Goal: Task Accomplishment & Management: Complete application form

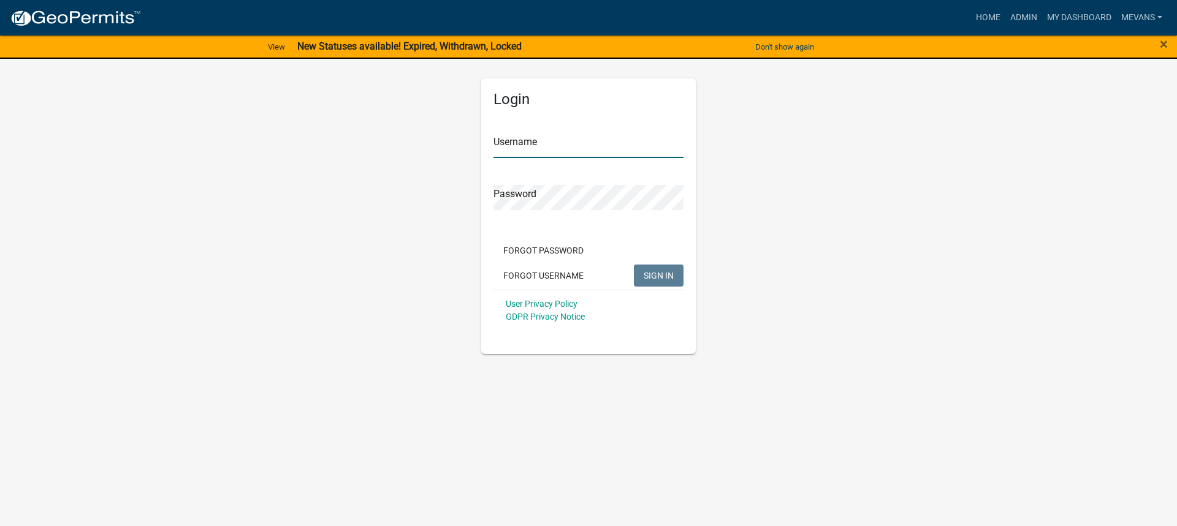
type input "Mevans"
click at [669, 278] on span "SIGN IN" at bounding box center [658, 275] width 30 height 10
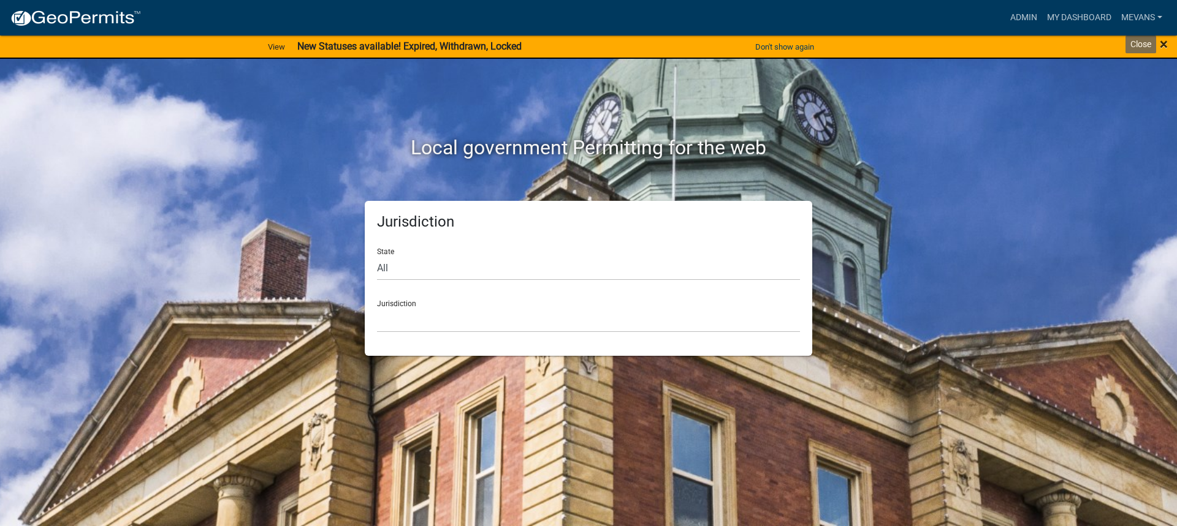
click at [1164, 43] on span "×" at bounding box center [1163, 44] width 8 height 17
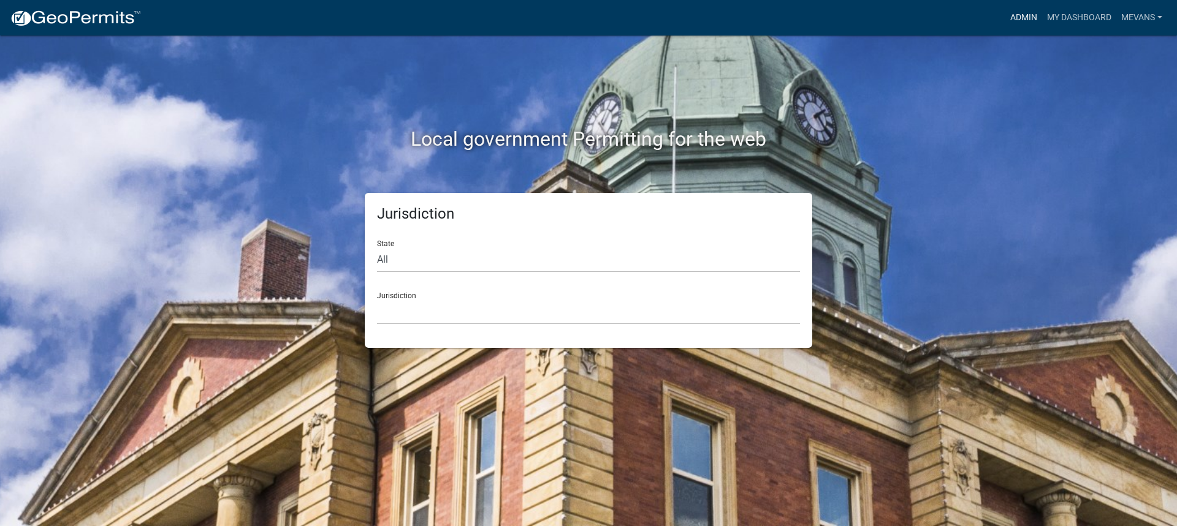
click at [1012, 10] on link "Admin" at bounding box center [1023, 17] width 37 height 23
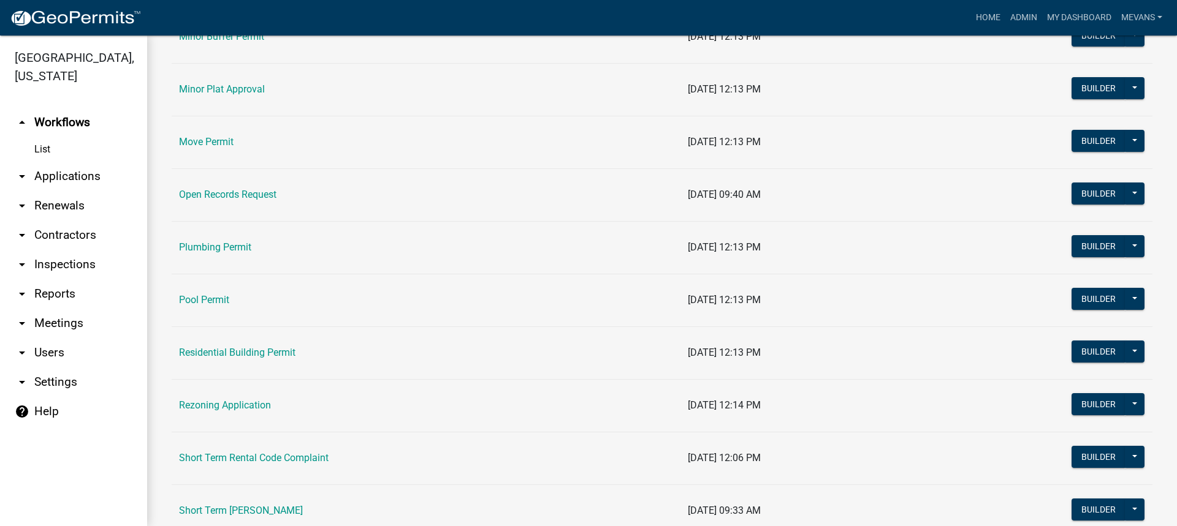
scroll to position [1471, 0]
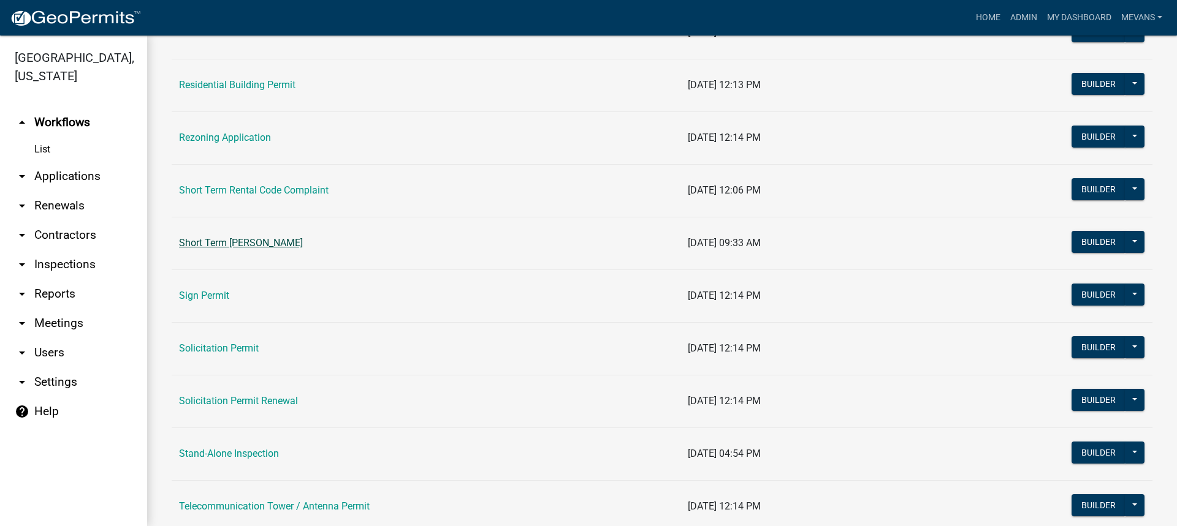
click at [264, 240] on link "Short Term [PERSON_NAME]" at bounding box center [241, 243] width 124 height 12
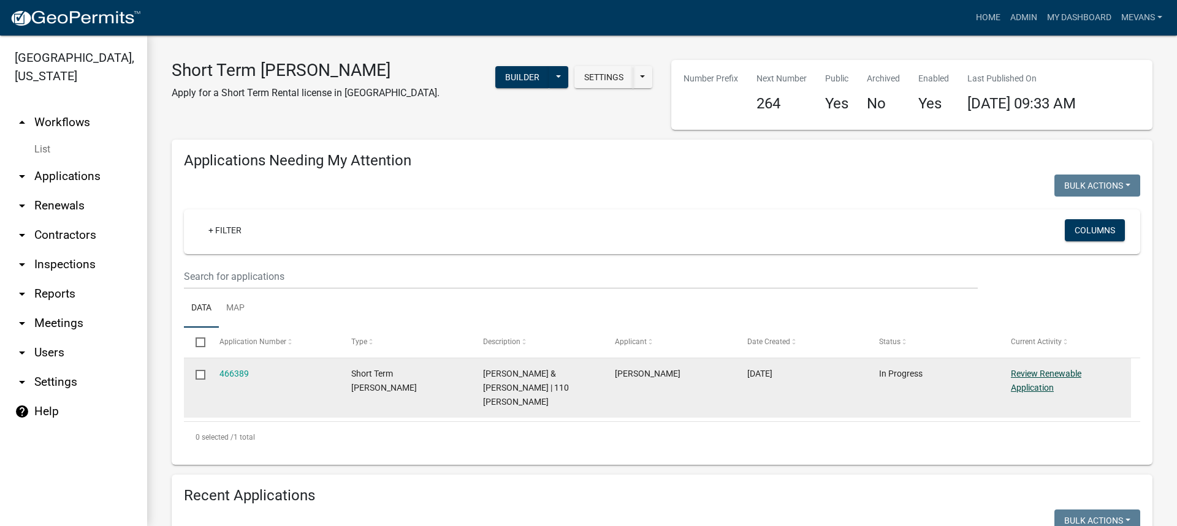
click at [1034, 378] on link "Review Renewable Application" at bounding box center [1045, 381] width 70 height 24
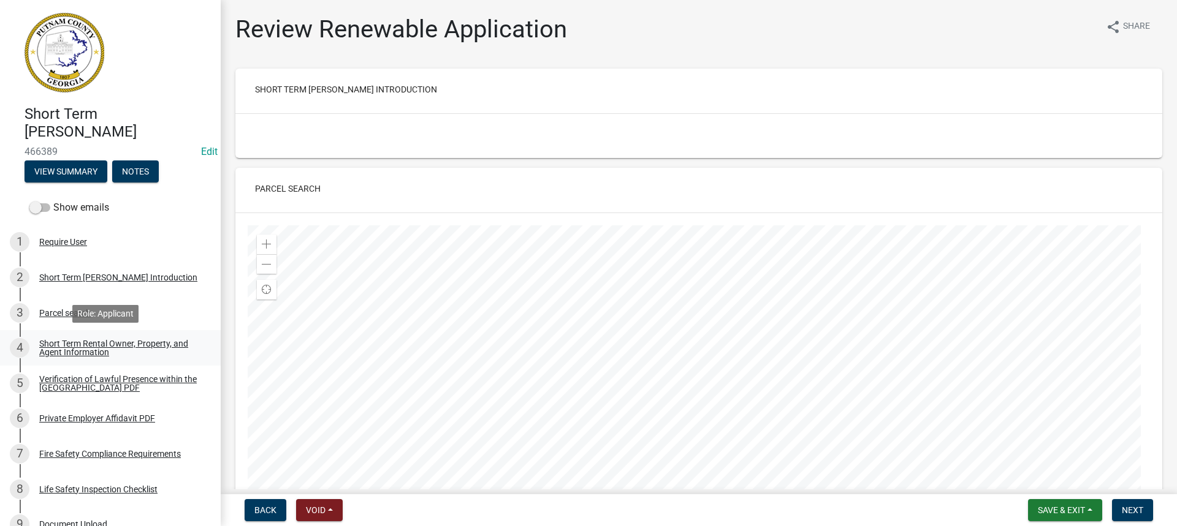
click at [93, 345] on div "Short Term Rental Owner, Property, and Agent Information" at bounding box center [120, 347] width 162 height 17
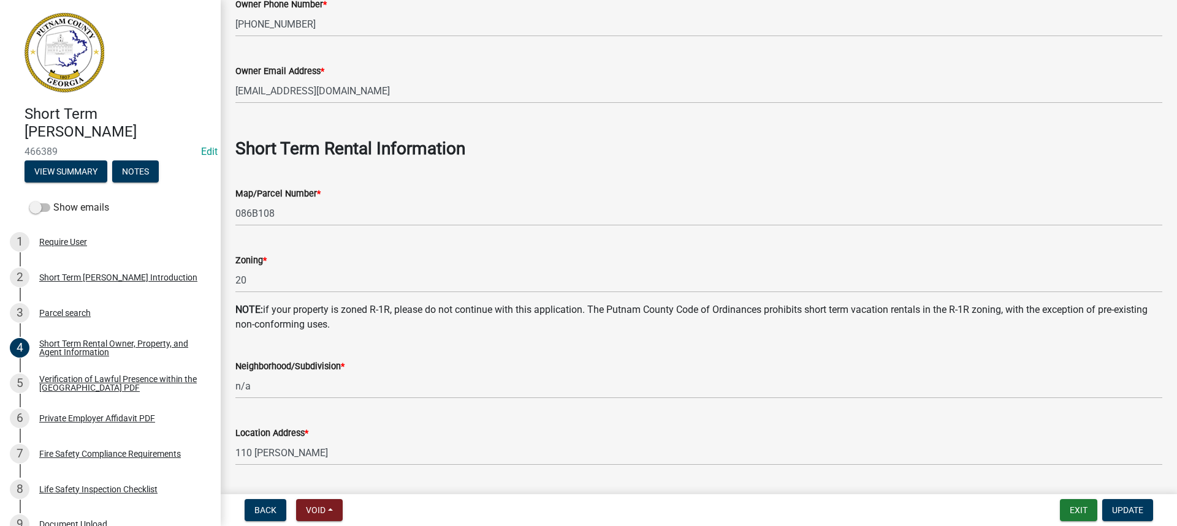
scroll to position [429, 0]
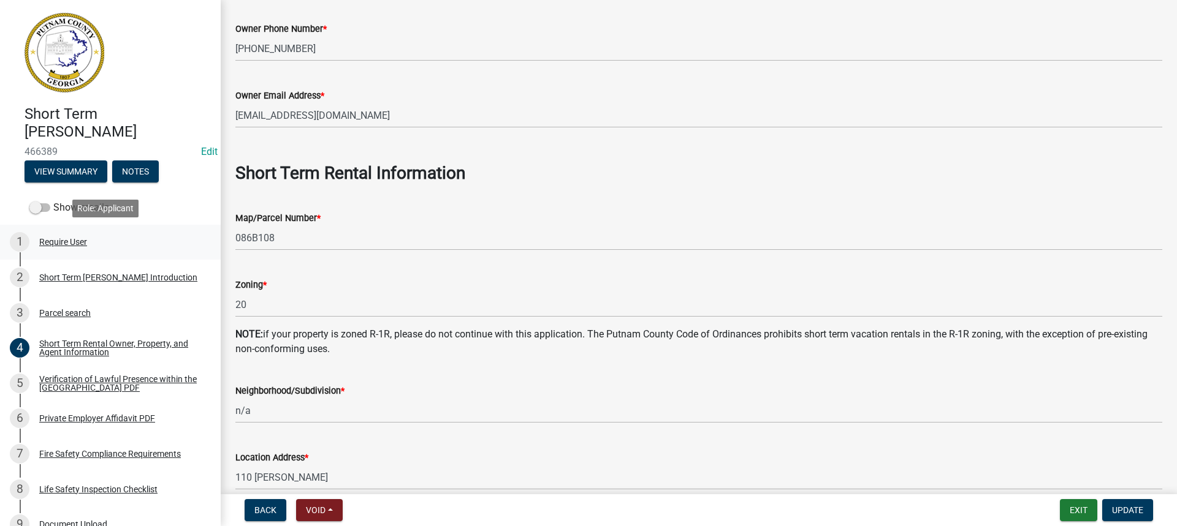
click at [66, 243] on div "Require User" at bounding box center [63, 242] width 48 height 9
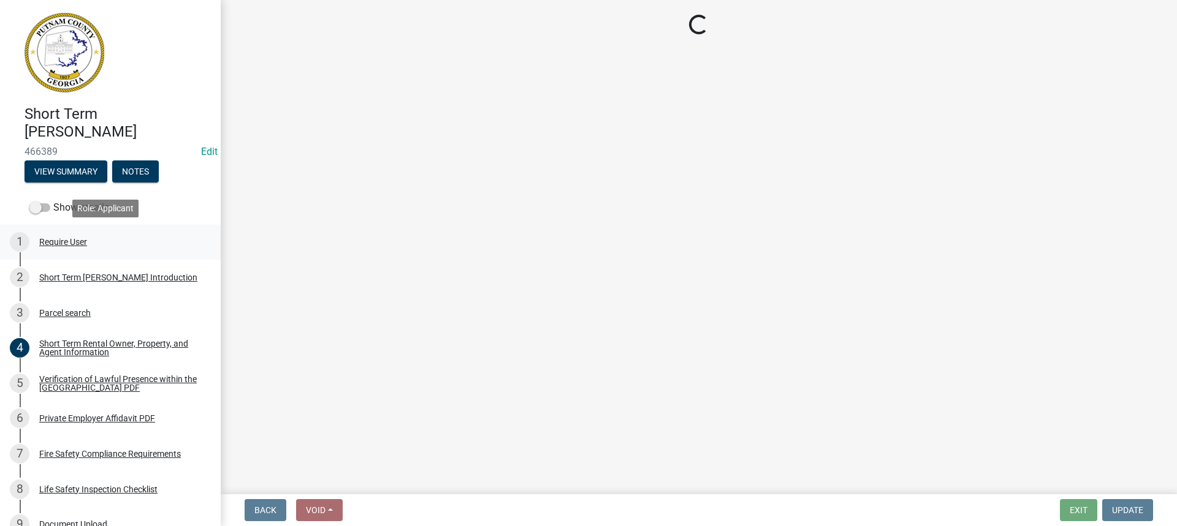
scroll to position [0, 0]
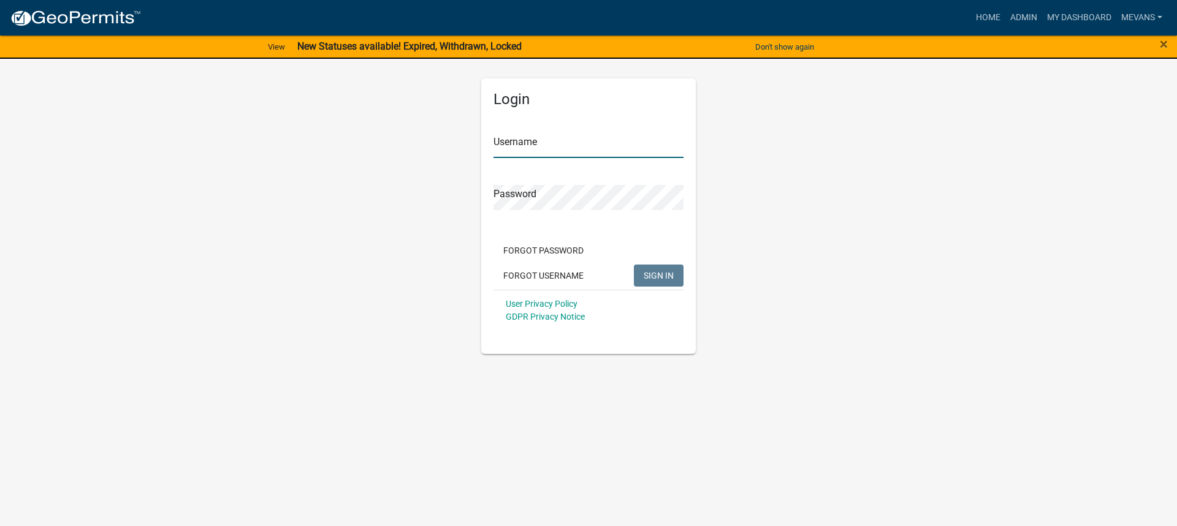
type input "Mevans"
click at [667, 272] on span "SIGN IN" at bounding box center [658, 275] width 30 height 10
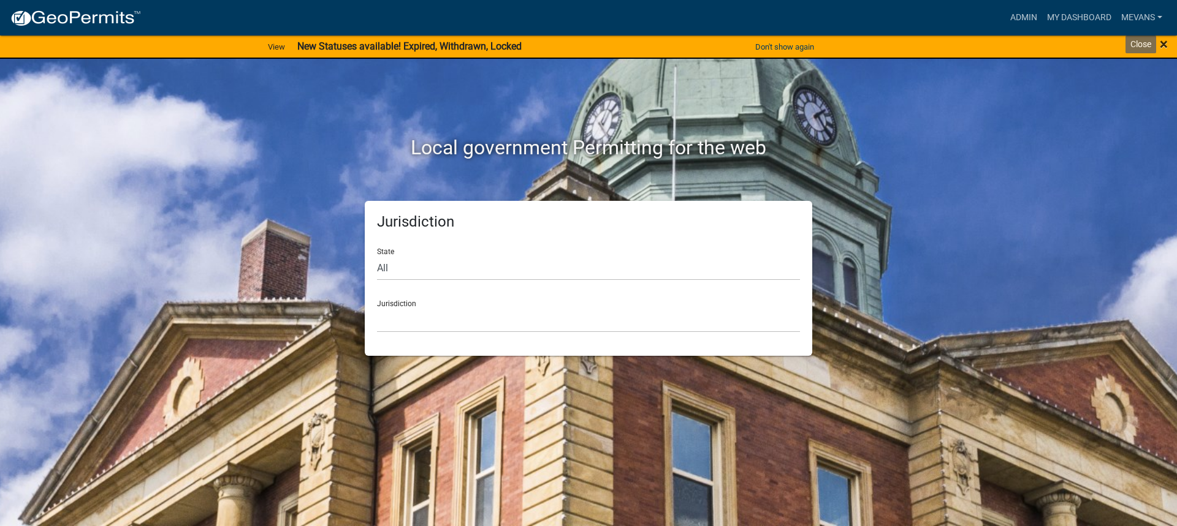
click at [1161, 45] on span "×" at bounding box center [1163, 44] width 8 height 17
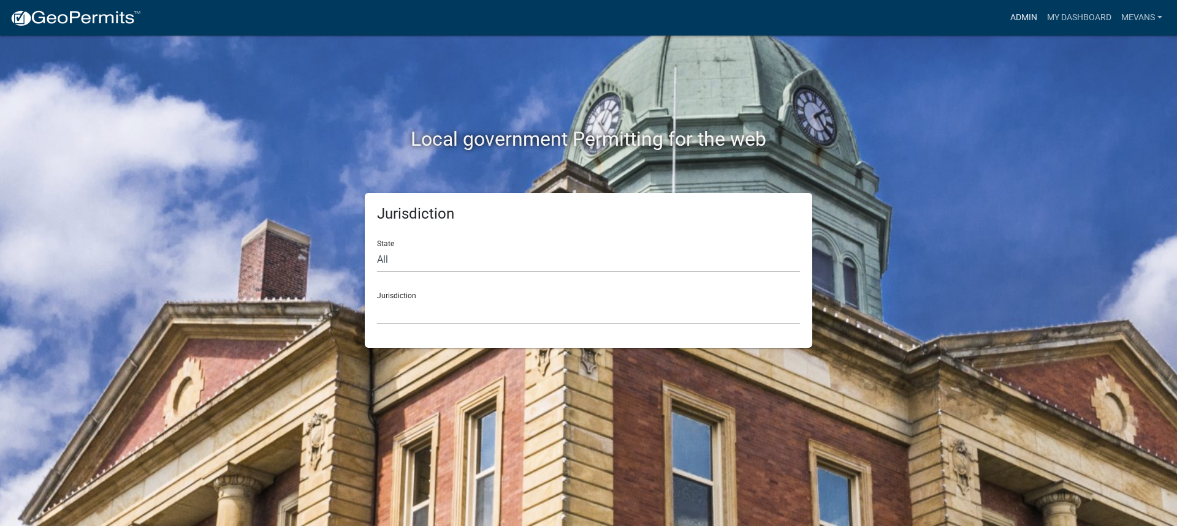
click at [1028, 14] on link "Admin" at bounding box center [1023, 17] width 37 height 23
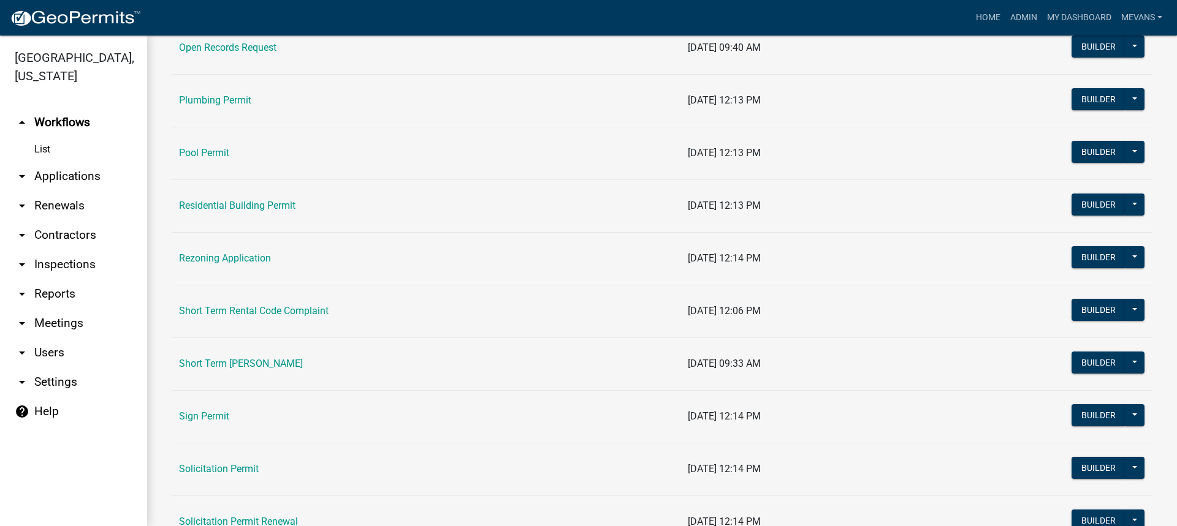
scroll to position [1409, 0]
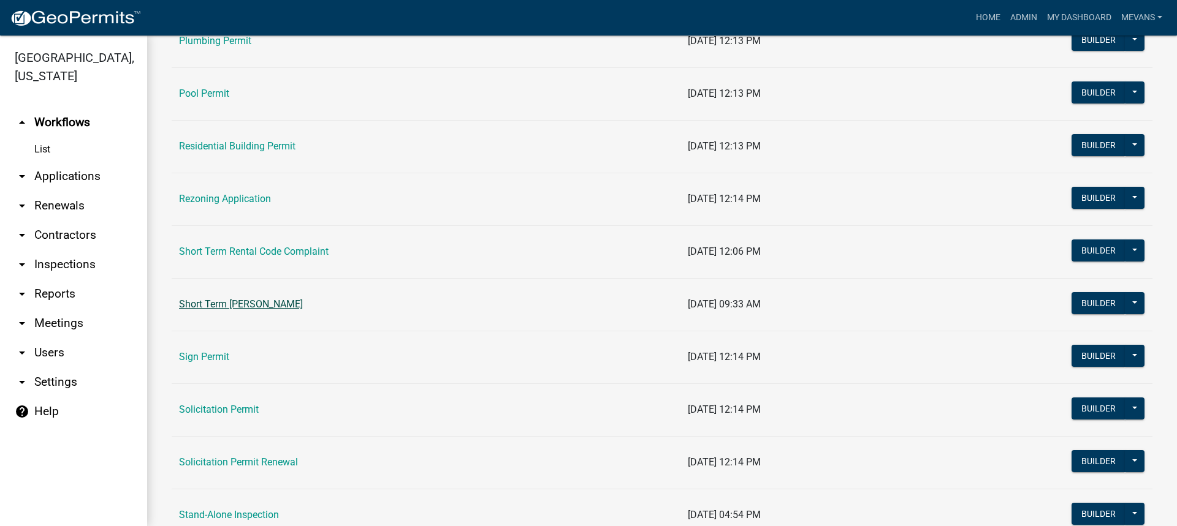
click at [289, 307] on link "Short Term [PERSON_NAME]" at bounding box center [241, 304] width 124 height 12
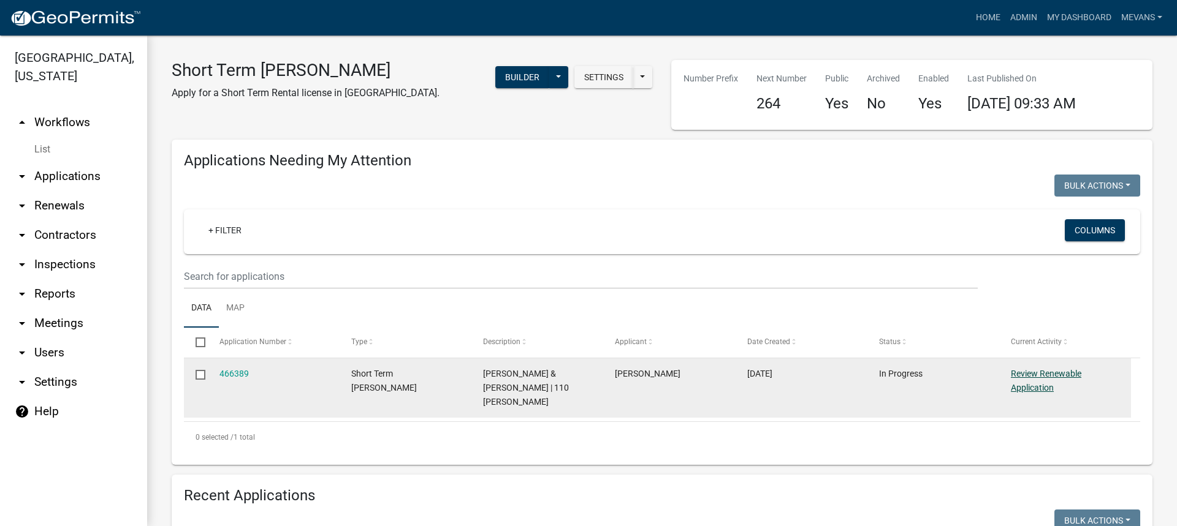
click at [1040, 373] on link "Review Renewable Application" at bounding box center [1045, 381] width 70 height 24
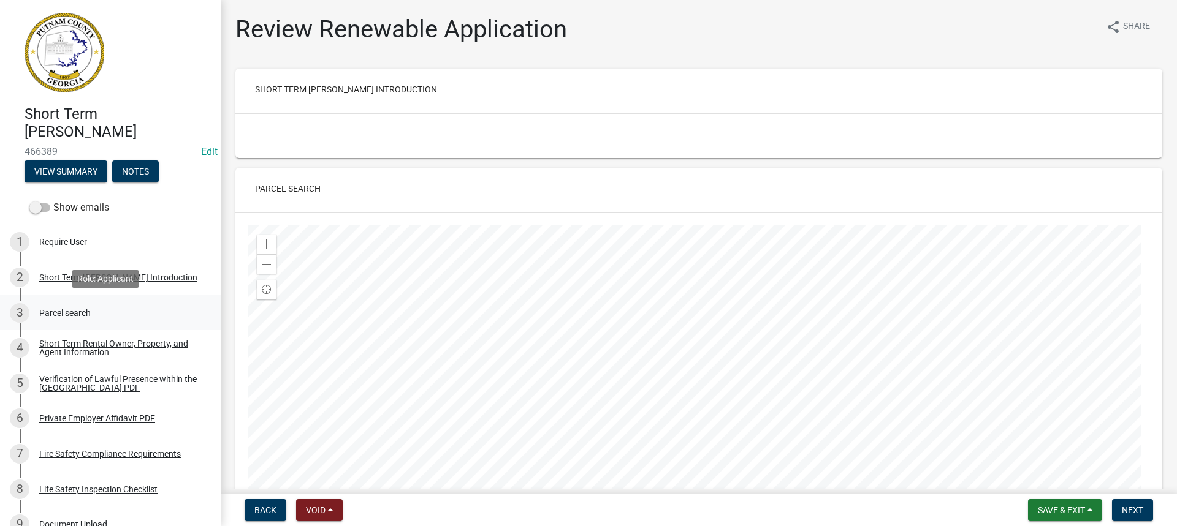
click at [64, 314] on div "Parcel search" at bounding box center [64, 313] width 51 height 9
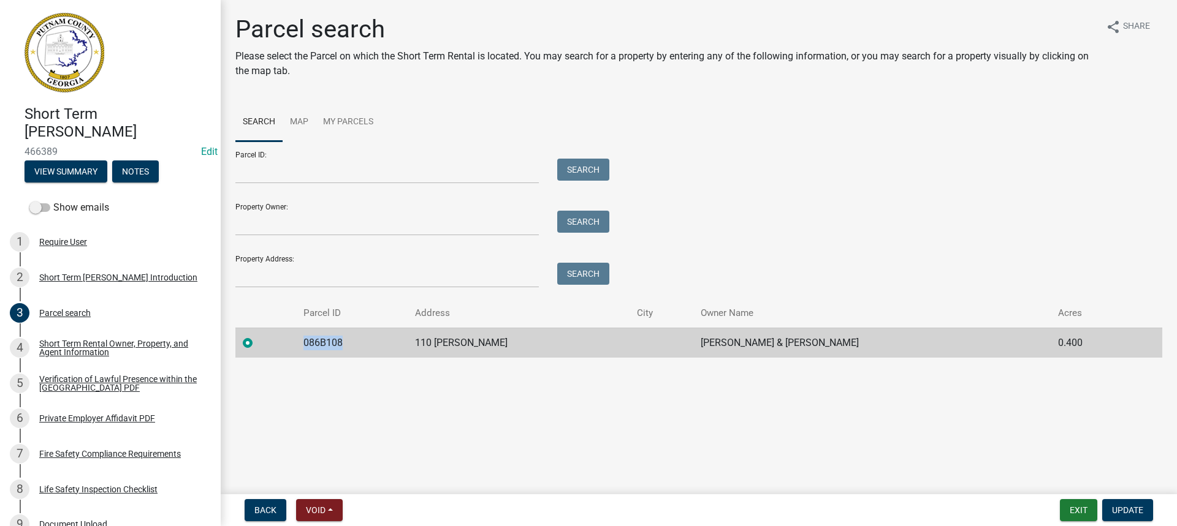
drag, startPoint x: 344, startPoint y: 341, endPoint x: 295, endPoint y: 347, distance: 49.5
click at [296, 347] on td "086B108" at bounding box center [352, 343] width 112 height 30
copy td "086B108"
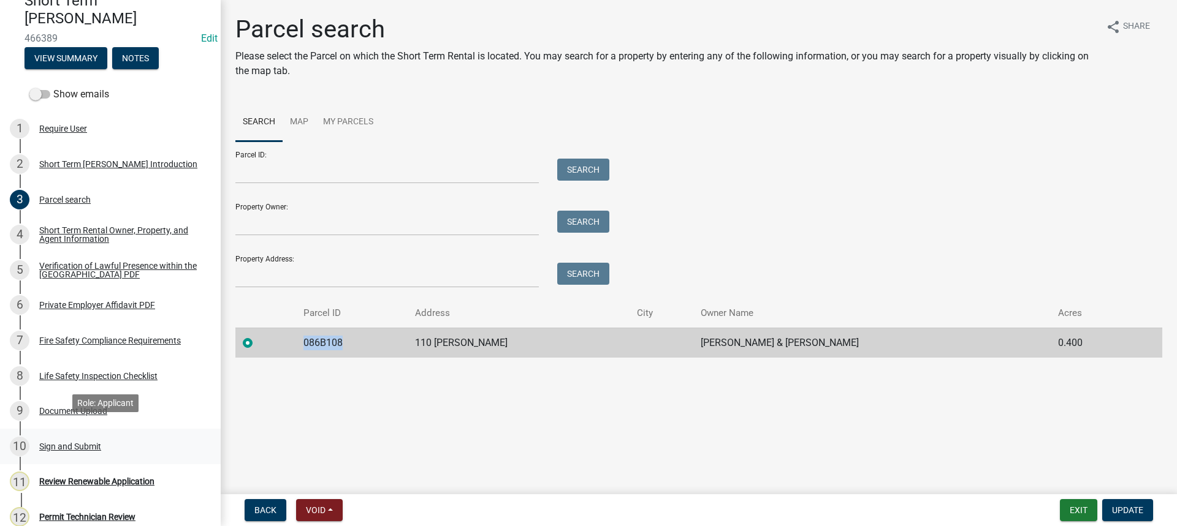
scroll to position [123, 0]
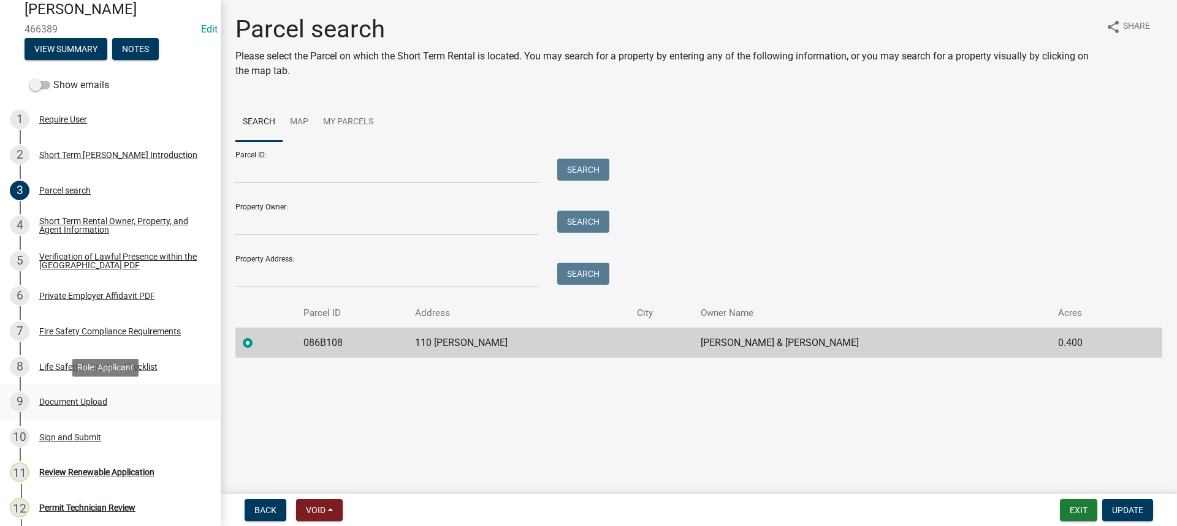
click at [75, 406] on div "Document Upload" at bounding box center [73, 402] width 68 height 9
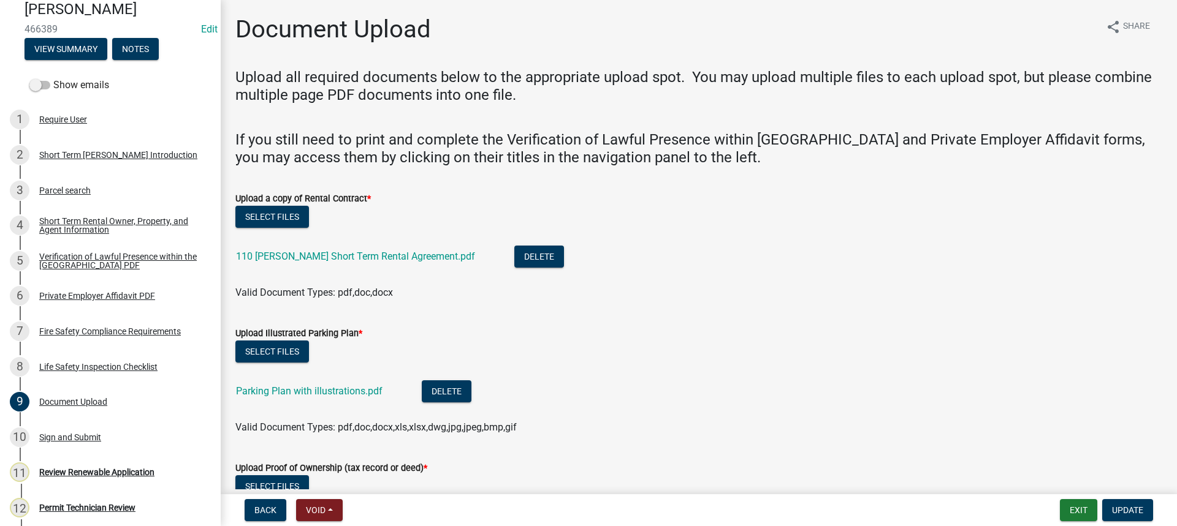
click at [306, 250] on div "110 Emily Rental Short Term Rental Agreement.pdf" at bounding box center [365, 258] width 259 height 25
click at [306, 254] on link "110 Emily Rental Short Term Rental Agreement.pdf" at bounding box center [355, 257] width 239 height 12
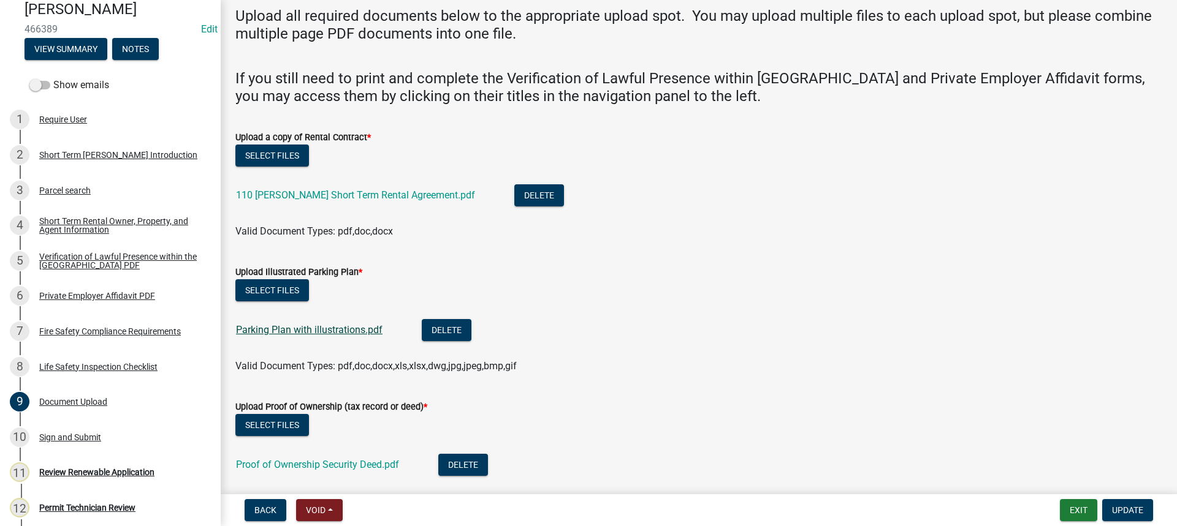
click at [248, 325] on link "Parking Plan with illustrations.pdf" at bounding box center [309, 330] width 146 height 12
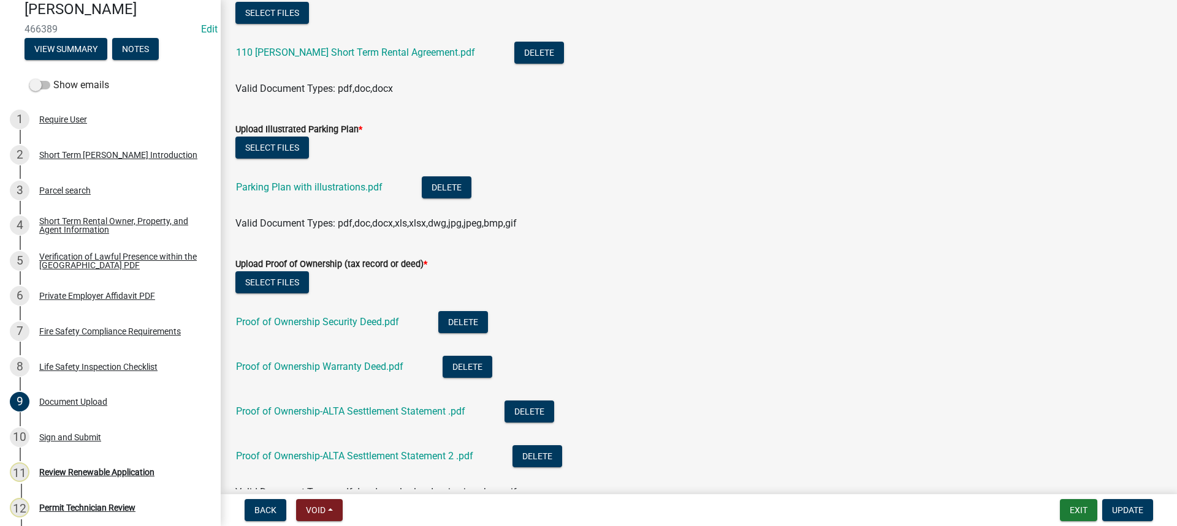
scroll to position [245, 0]
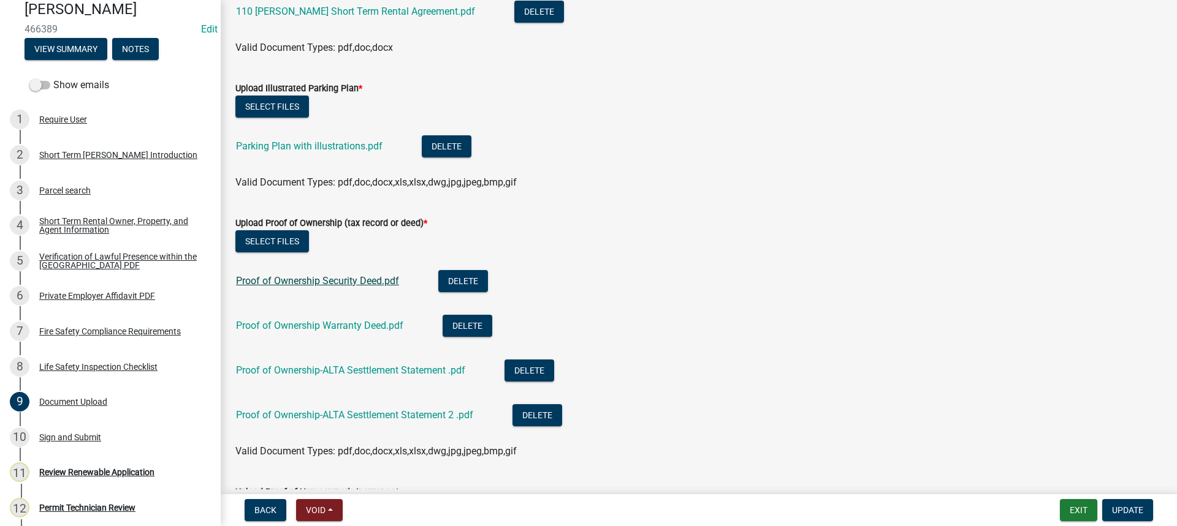
click at [286, 278] on link "Proof of Ownership Security Deed.pdf" at bounding box center [317, 281] width 163 height 12
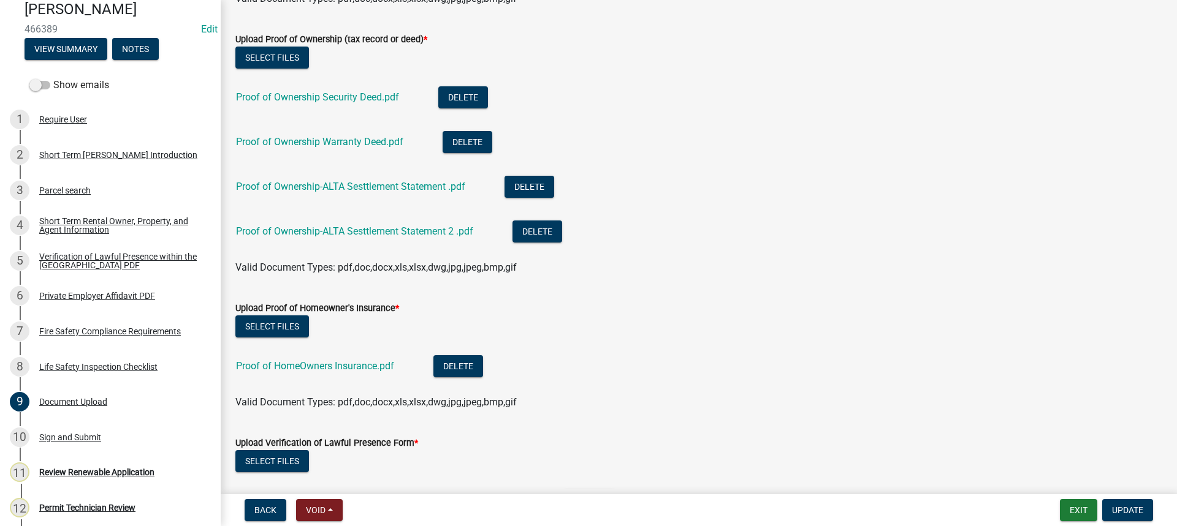
click at [323, 148] on div "Proof of Ownership Warranty Deed.pdf" at bounding box center [329, 143] width 187 height 25
click at [322, 137] on link "Proof of Ownership Warranty Deed.pdf" at bounding box center [319, 142] width 167 height 12
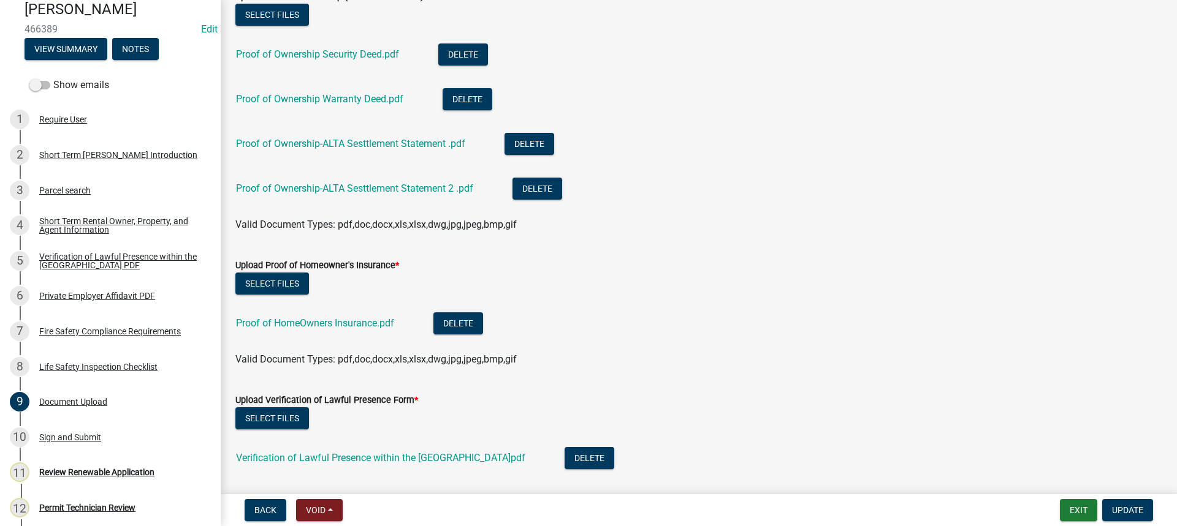
scroll to position [490, 0]
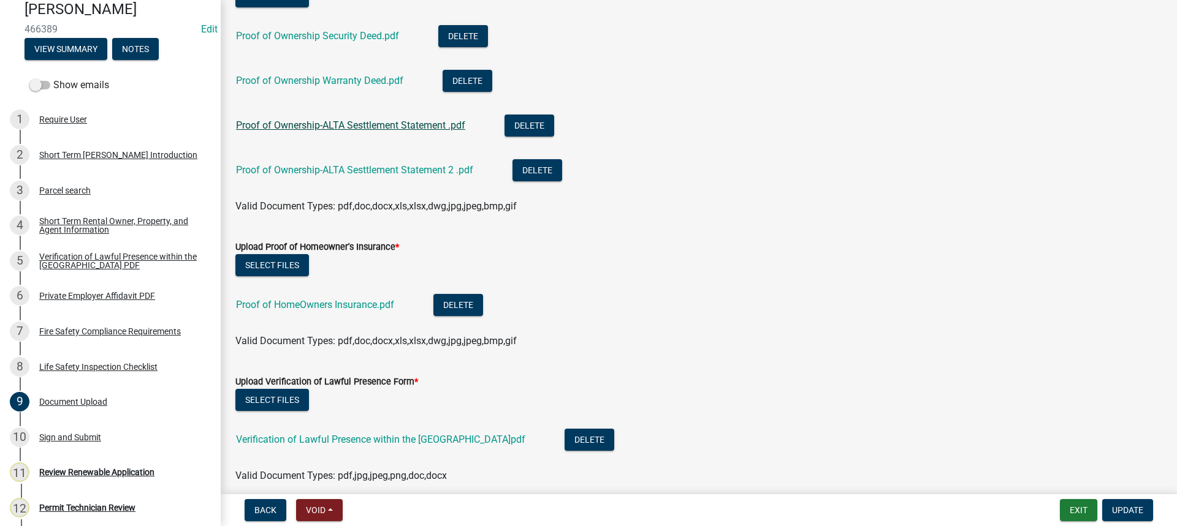
click at [241, 121] on link "Proof of Ownership-ALTA Sesttlement Statement .pdf" at bounding box center [350, 125] width 229 height 12
click at [305, 164] on link "Proof of Ownership-ALTA Sesttlement Statement 2 .pdf" at bounding box center [354, 170] width 237 height 12
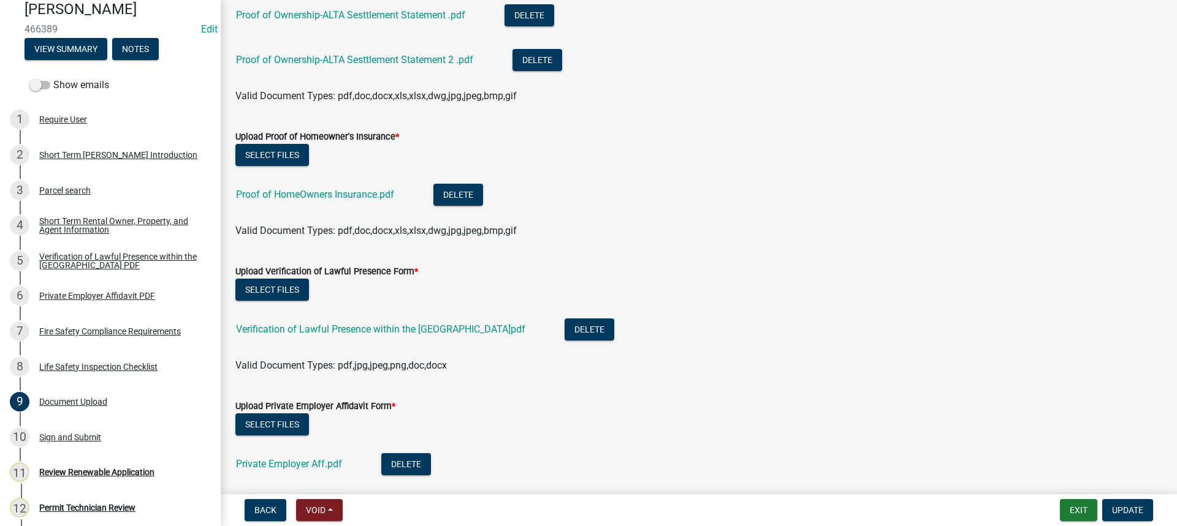
scroll to position [613, 0]
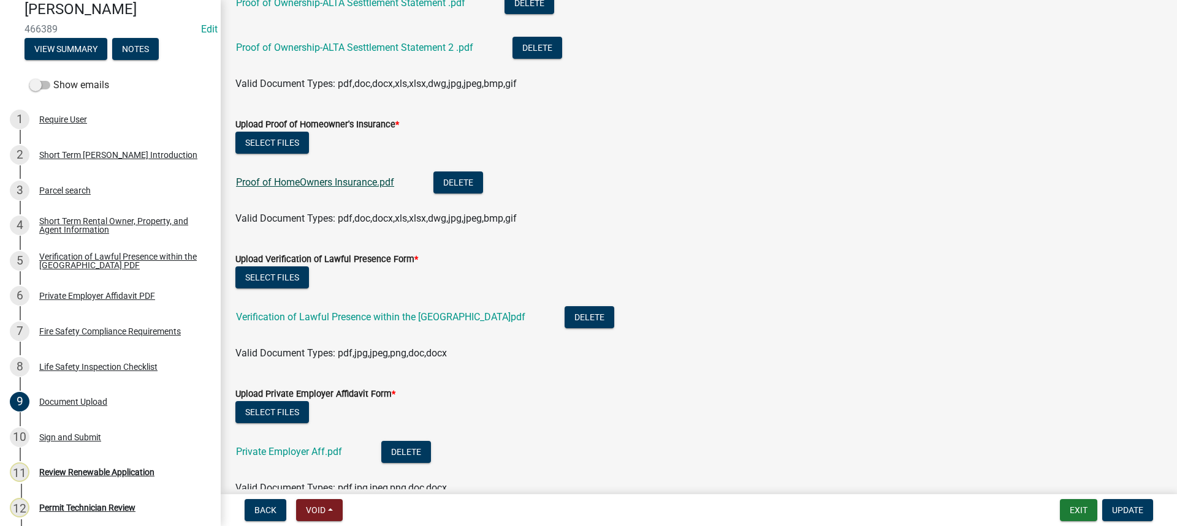
click at [355, 182] on link "Proof of HomeOwners Insurance.pdf" at bounding box center [315, 182] width 158 height 12
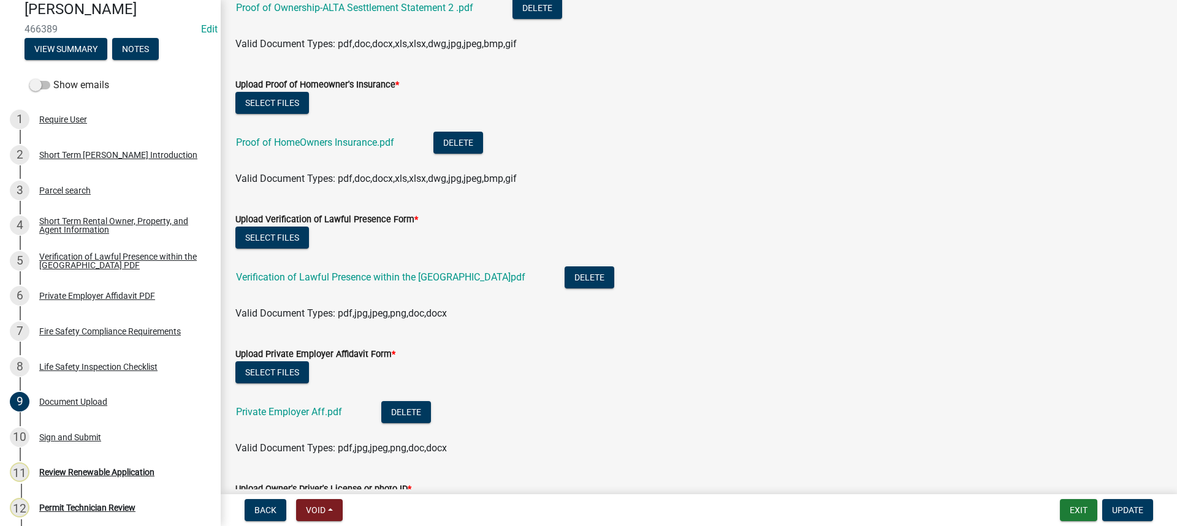
scroll to position [674, 0]
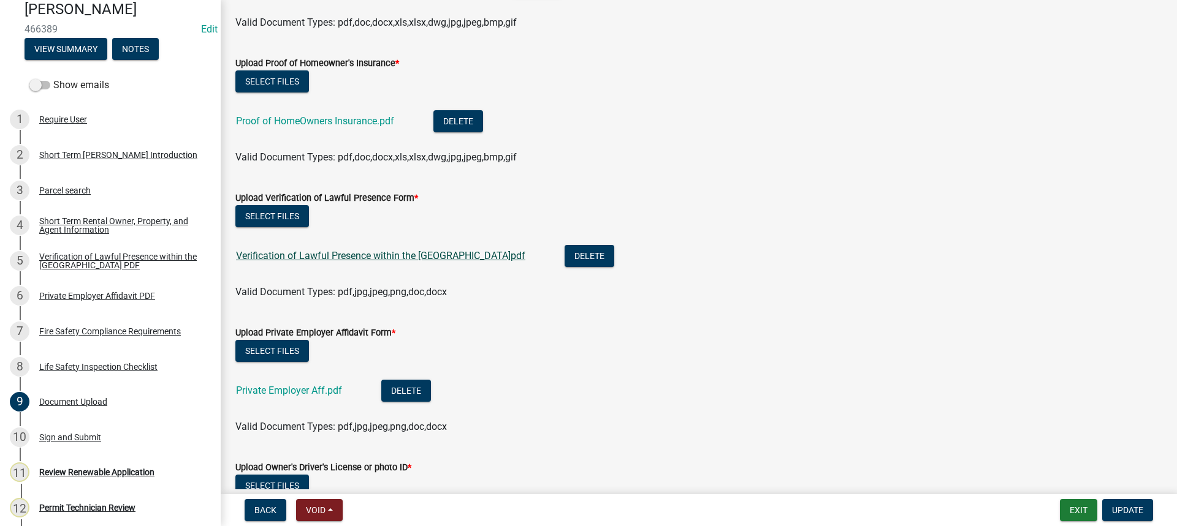
click at [333, 255] on link "Verification of Lawful Presence within the United States.pdf" at bounding box center [380, 256] width 289 height 12
click at [320, 389] on link "Private Employer Aff.pdf" at bounding box center [289, 391] width 106 height 12
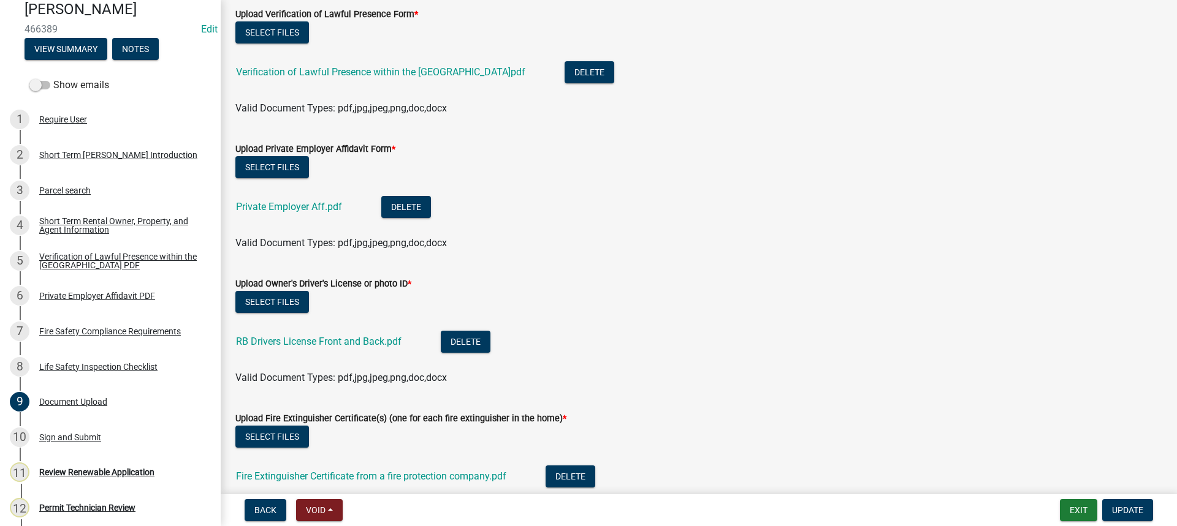
scroll to position [919, 0]
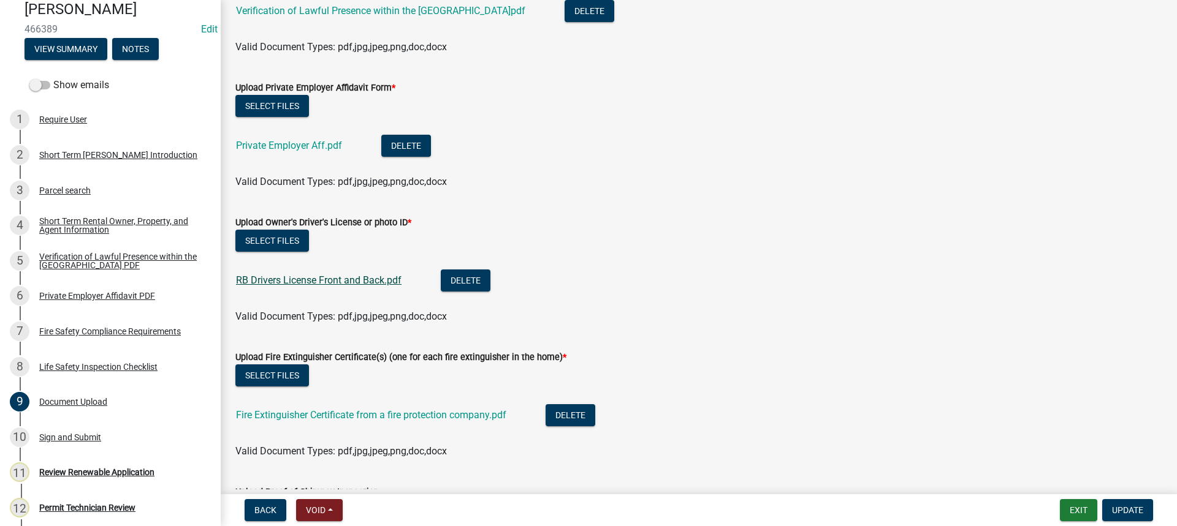
click at [292, 281] on link "RB Drivers License Front and Back.pdf" at bounding box center [318, 281] width 165 height 12
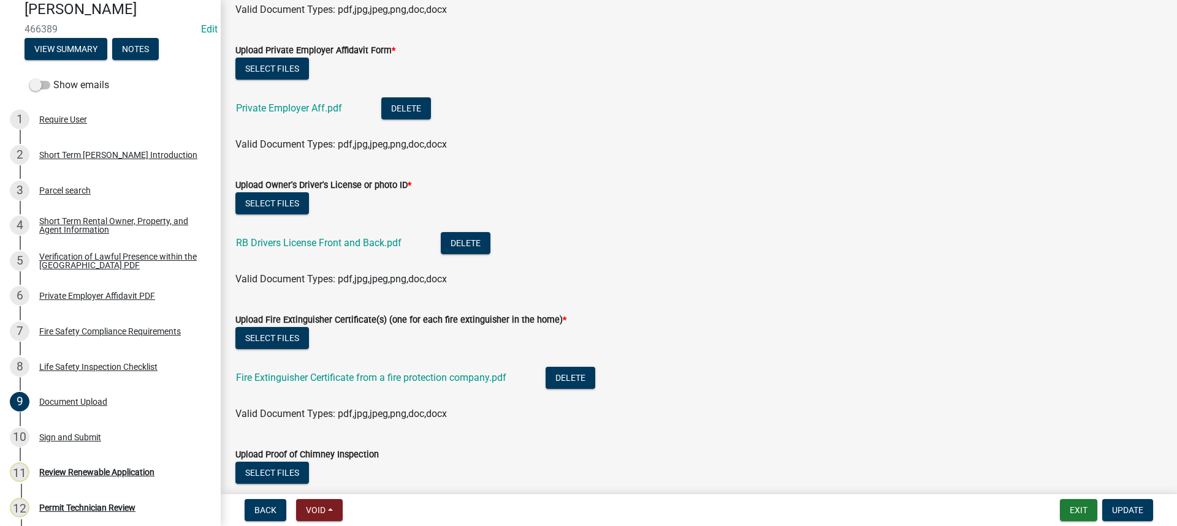
scroll to position [1082, 0]
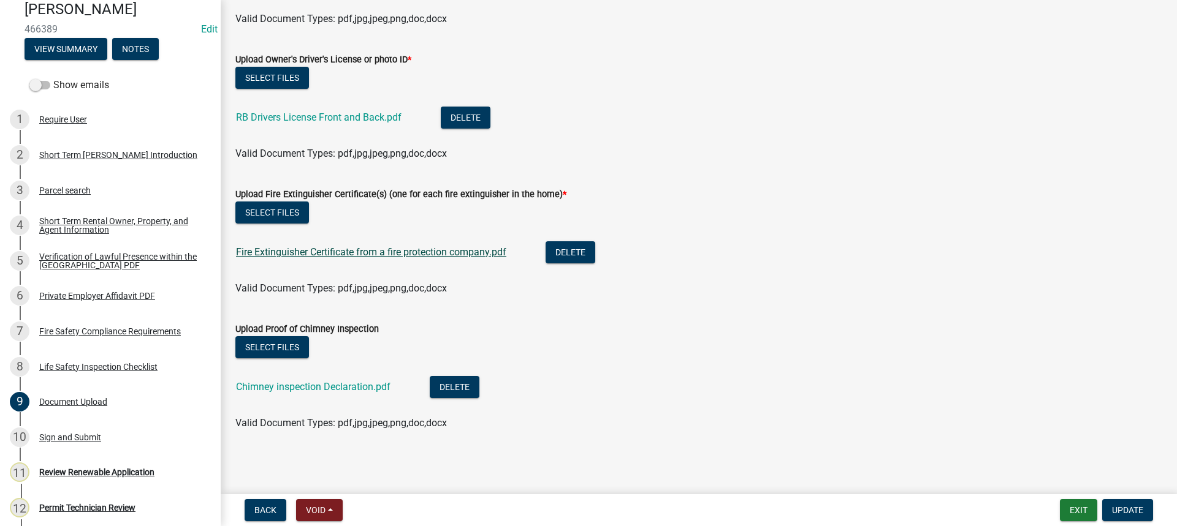
click at [389, 252] on link "Fire Extinguisher Certificate from a fire protection company.pdf" at bounding box center [371, 252] width 270 height 12
click at [262, 382] on link "Chimney inspection Declaration.pdf" at bounding box center [313, 387] width 154 height 12
click at [1124, 509] on span "Update" at bounding box center [1127, 511] width 31 height 10
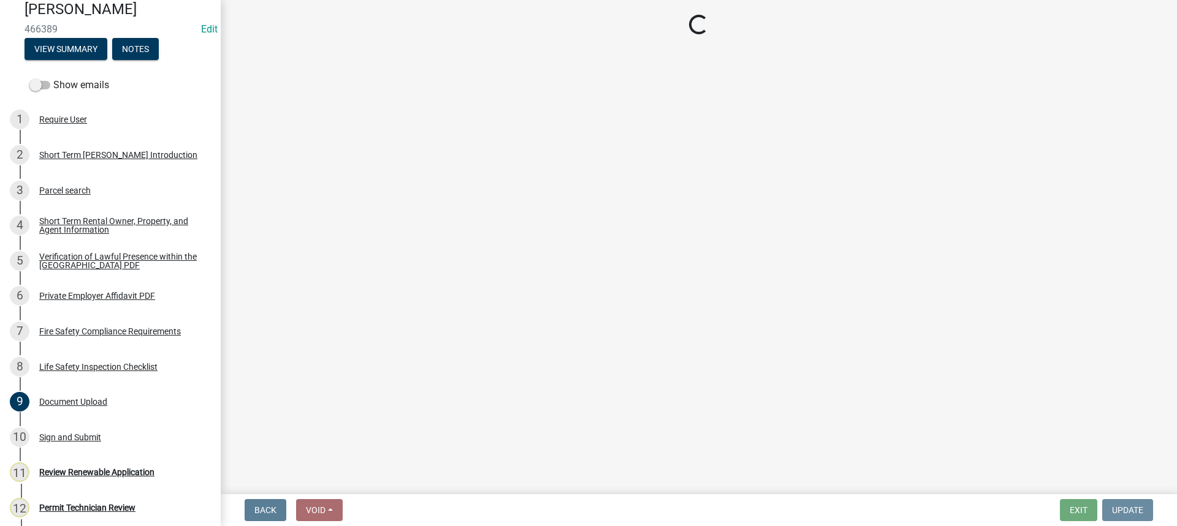
scroll to position [0, 0]
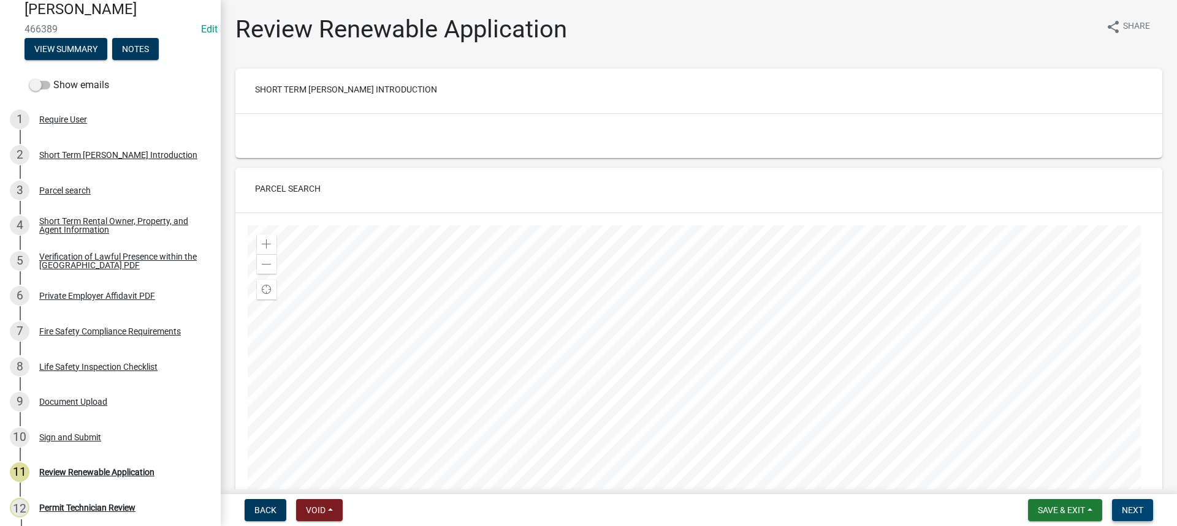
click at [1130, 502] on button "Next" at bounding box center [1132, 510] width 41 height 22
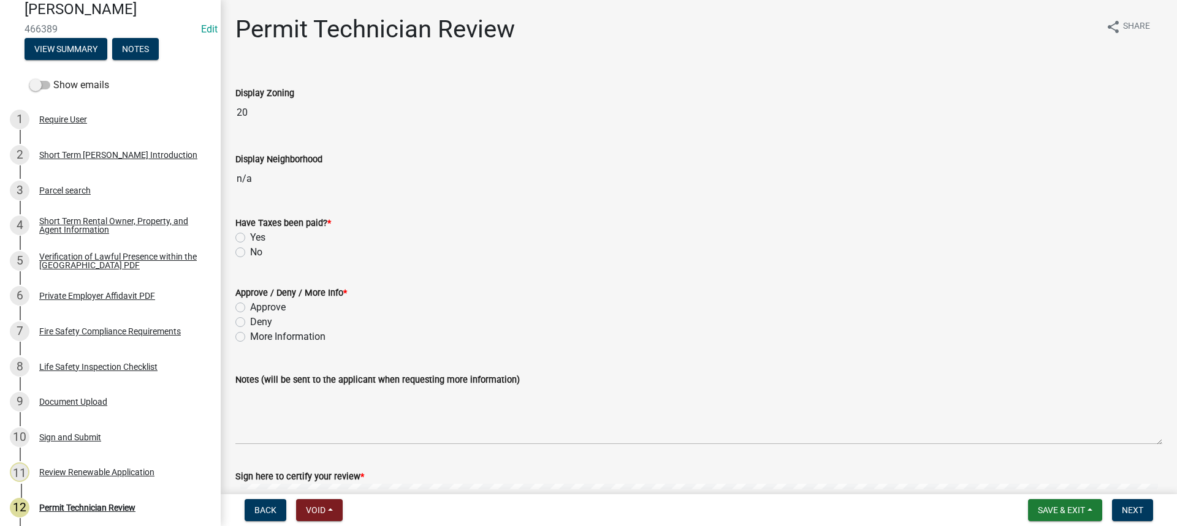
click at [287, 116] on input "20" at bounding box center [698, 112] width 927 height 25
click at [251, 114] on input "20" at bounding box center [698, 112] width 927 height 25
click at [250, 233] on label "Yes" at bounding box center [257, 237] width 15 height 15
click at [250, 233] on input "Yes" at bounding box center [254, 234] width 8 height 8
radio input "true"
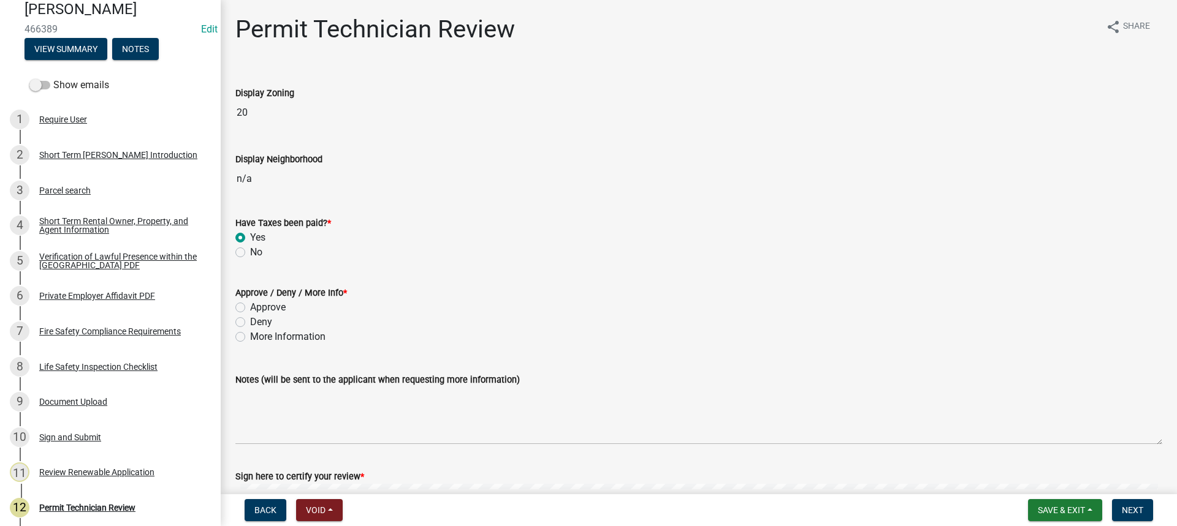
scroll to position [61, 0]
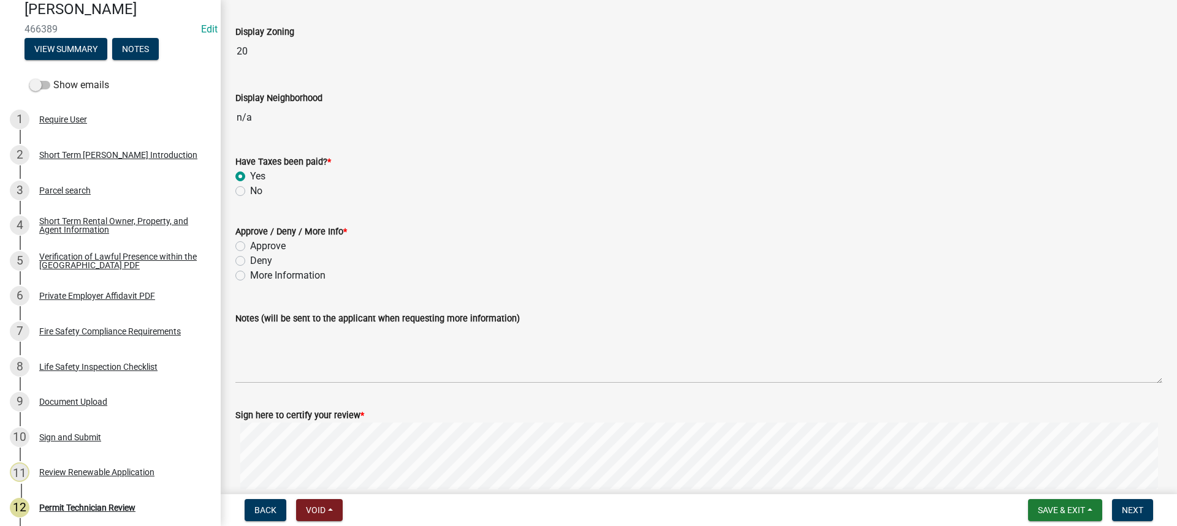
click at [250, 243] on label "Approve" at bounding box center [268, 246] width 36 height 15
click at [250, 243] on input "Approve" at bounding box center [254, 243] width 8 height 8
radio input "true"
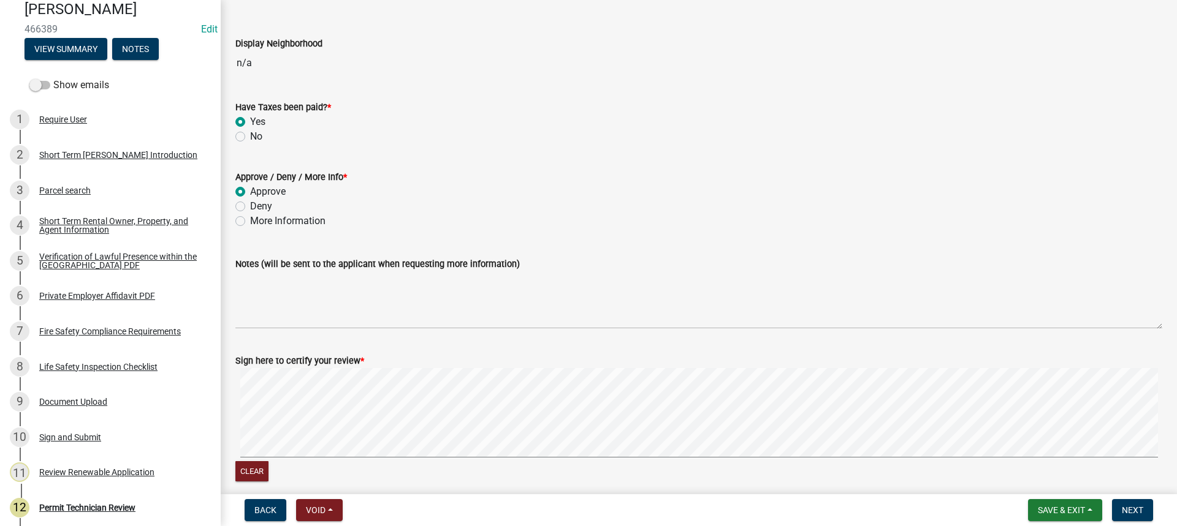
scroll to position [170, 0]
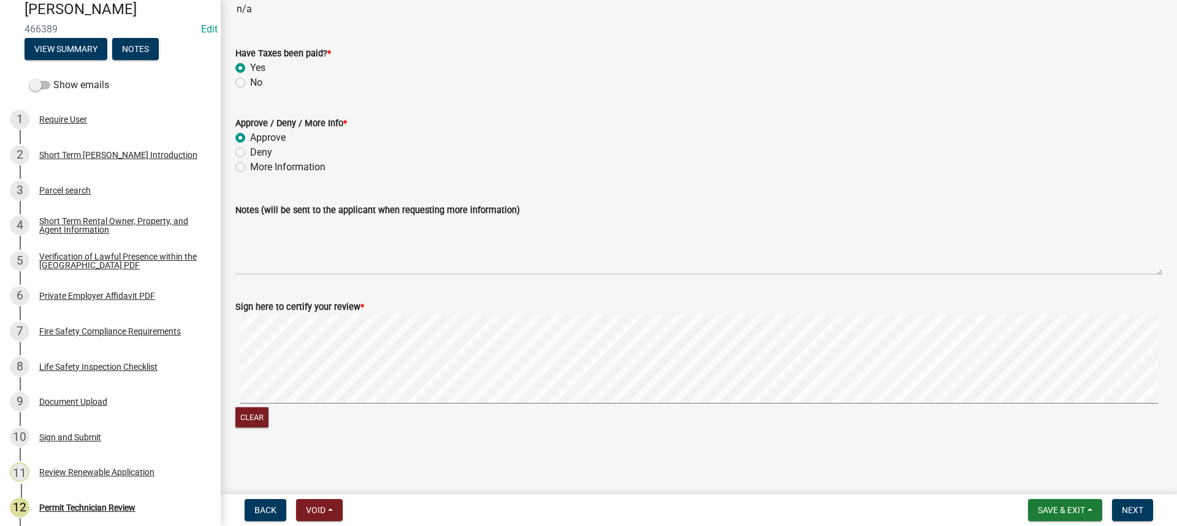
click at [752, 408] on div "Clear" at bounding box center [698, 372] width 927 height 116
click at [1126, 512] on span "Next" at bounding box center [1131, 511] width 21 height 10
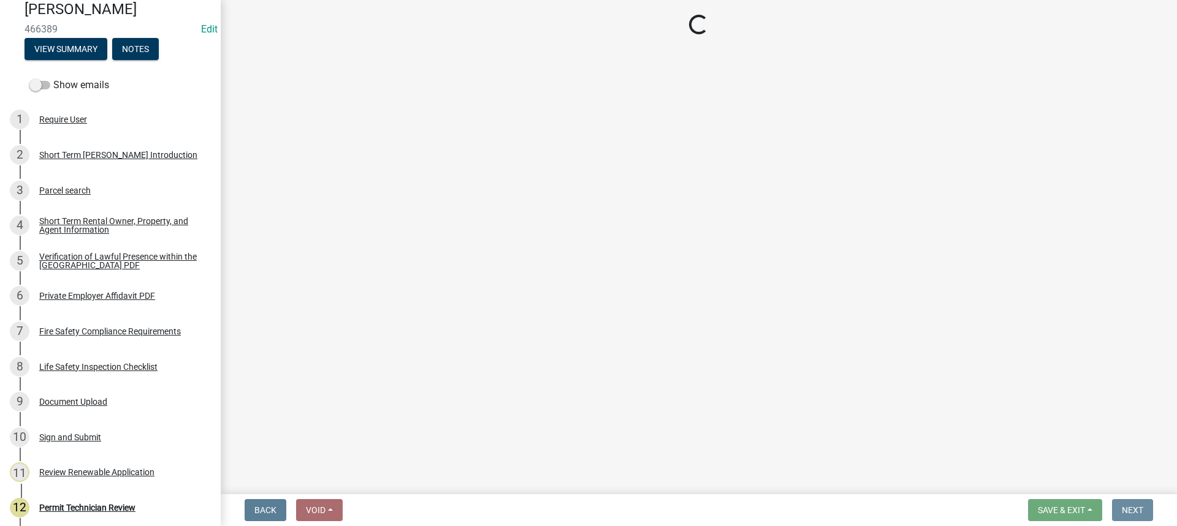
scroll to position [0, 0]
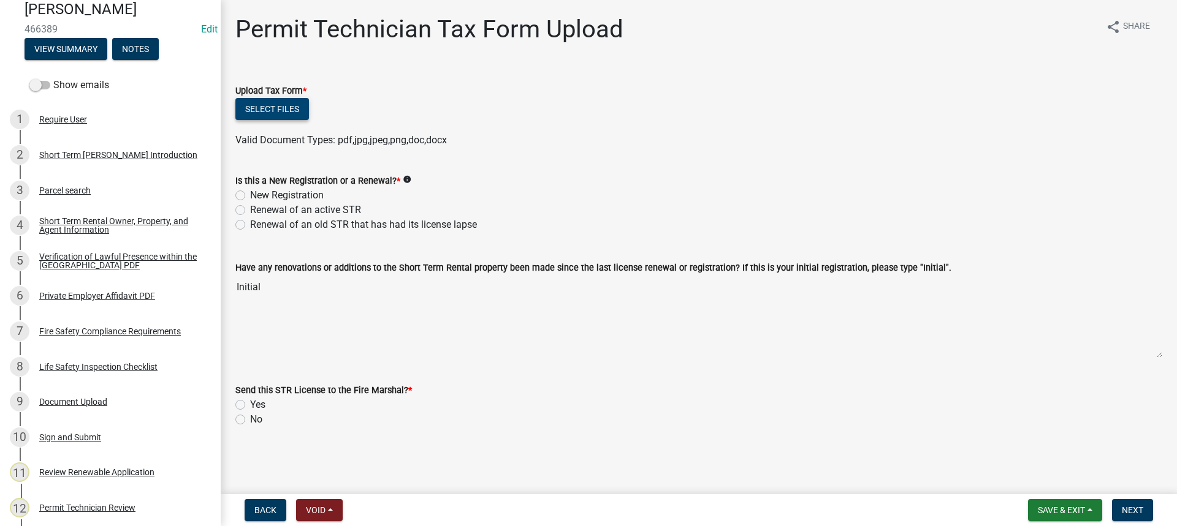
click at [286, 100] on button "Select files" at bounding box center [272, 109] width 74 height 22
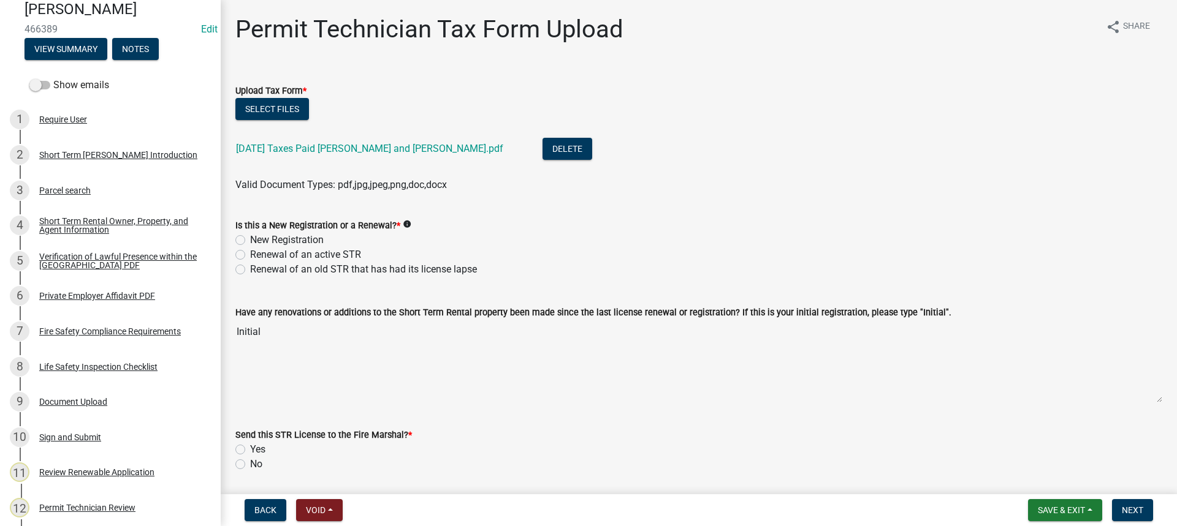
click at [250, 241] on label "New Registration" at bounding box center [287, 240] width 74 height 15
click at [250, 241] on input "New Registration" at bounding box center [254, 237] width 8 height 8
radio input "true"
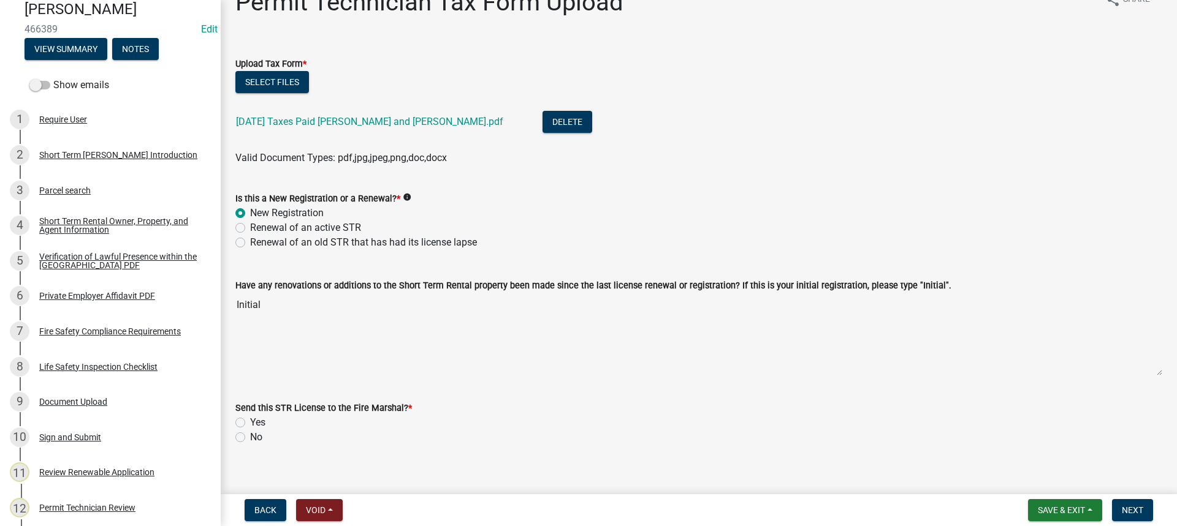
scroll to position [41, 0]
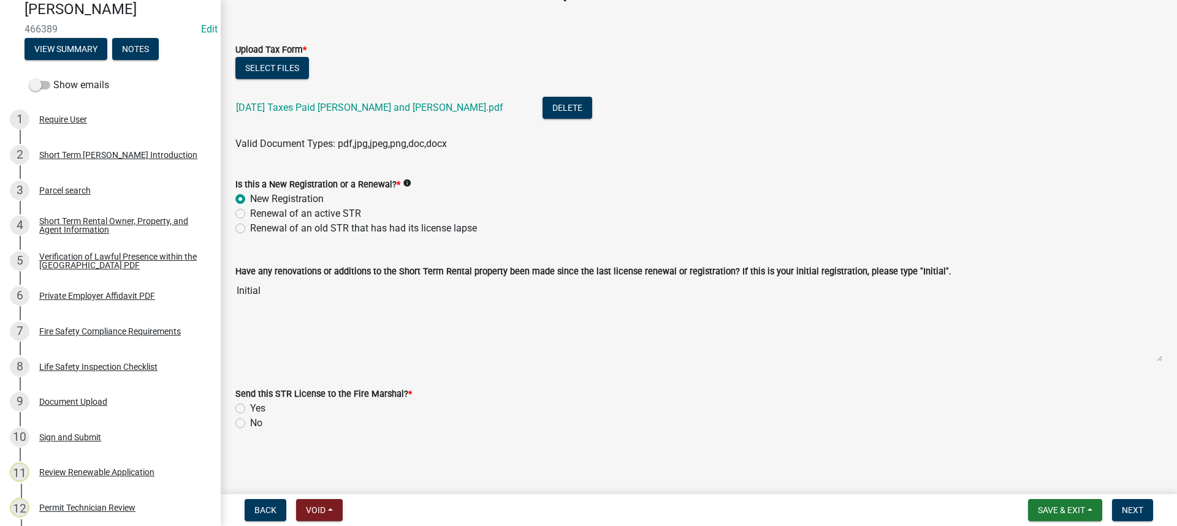
click at [250, 405] on label "Yes" at bounding box center [257, 408] width 15 height 15
click at [250, 405] on input "Yes" at bounding box center [254, 405] width 8 height 8
radio input "true"
click at [1136, 510] on span "Next" at bounding box center [1131, 511] width 21 height 10
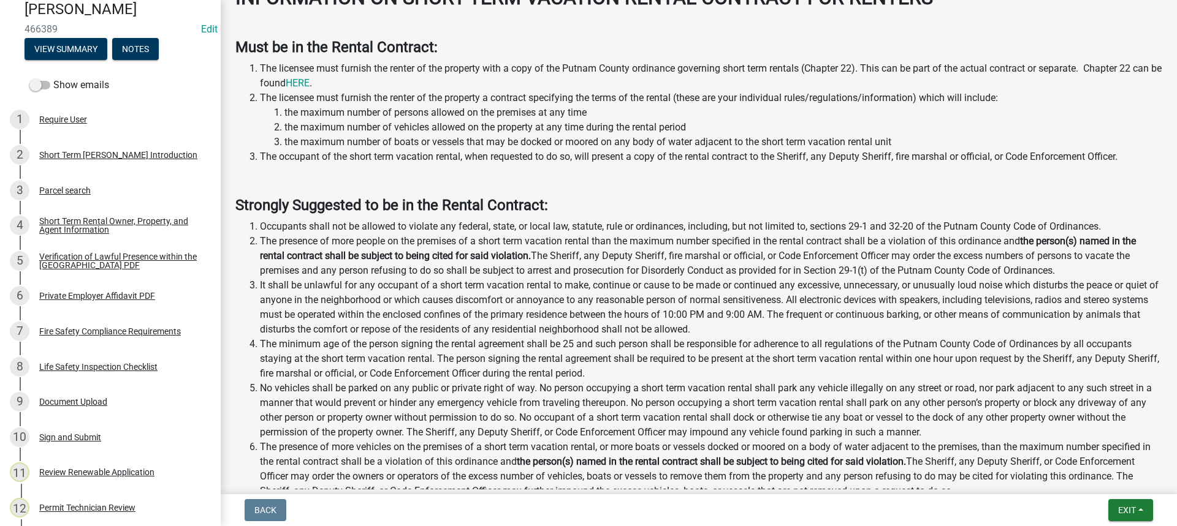
scroll to position [1589, 0]
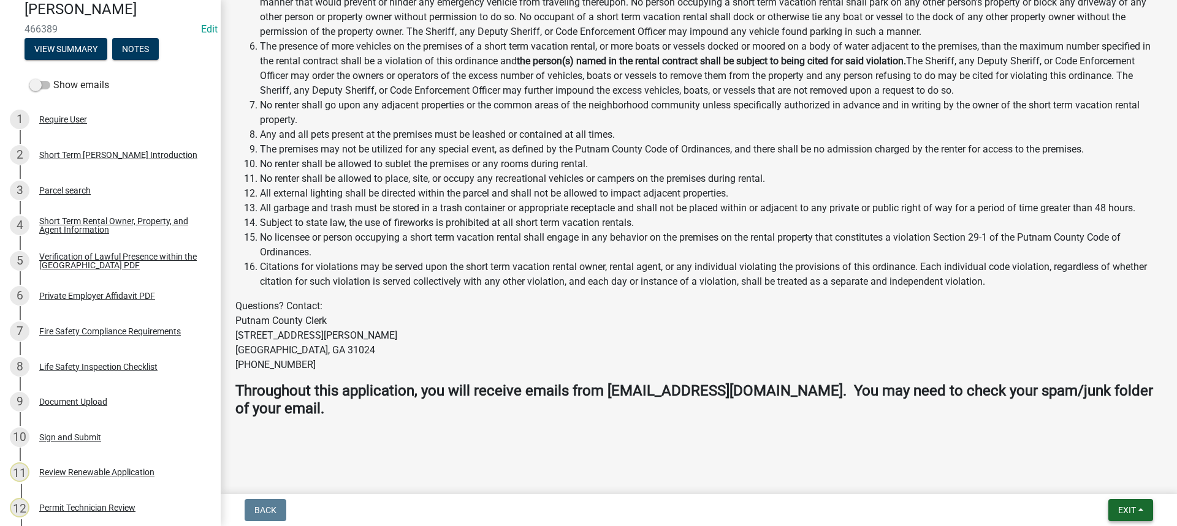
click at [1136, 515] on span "Exit" at bounding box center [1127, 511] width 18 height 10
click at [1105, 481] on button "Save & Exit" at bounding box center [1104, 478] width 98 height 29
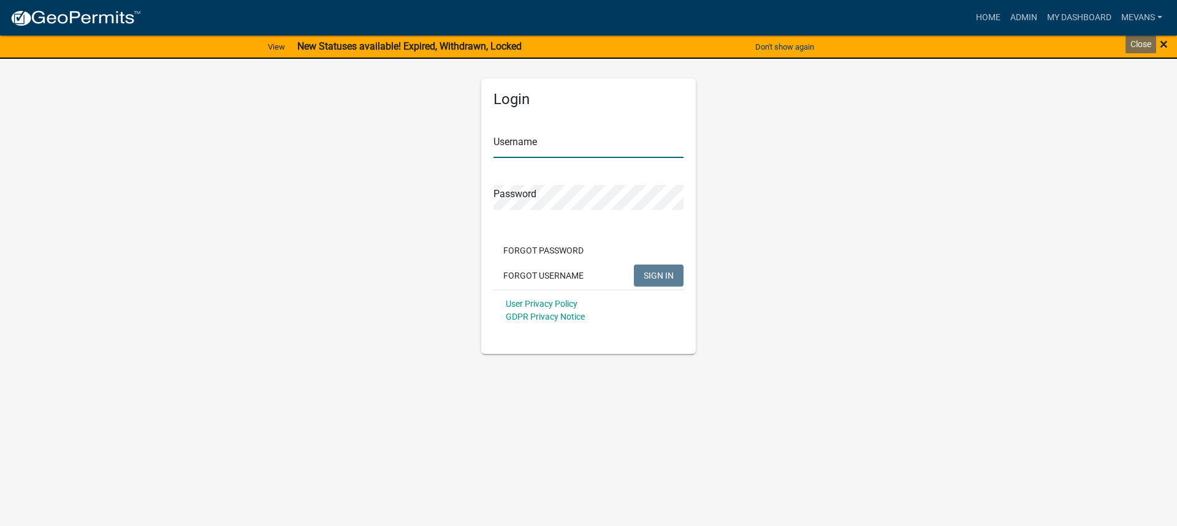
type input "Mevans"
click at [1165, 47] on span "×" at bounding box center [1163, 44] width 8 height 17
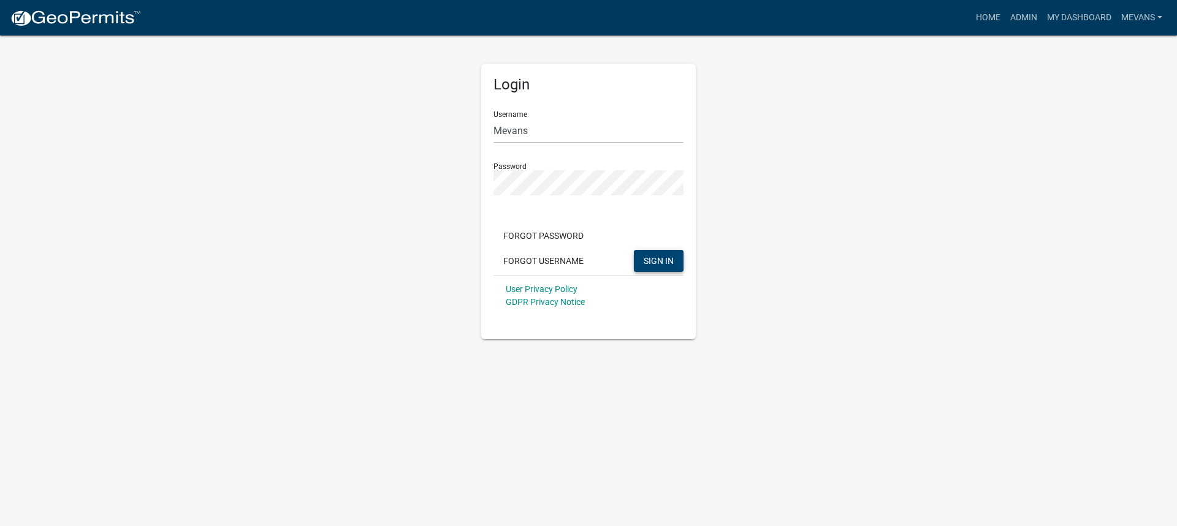
click at [657, 262] on span "SIGN IN" at bounding box center [658, 261] width 30 height 10
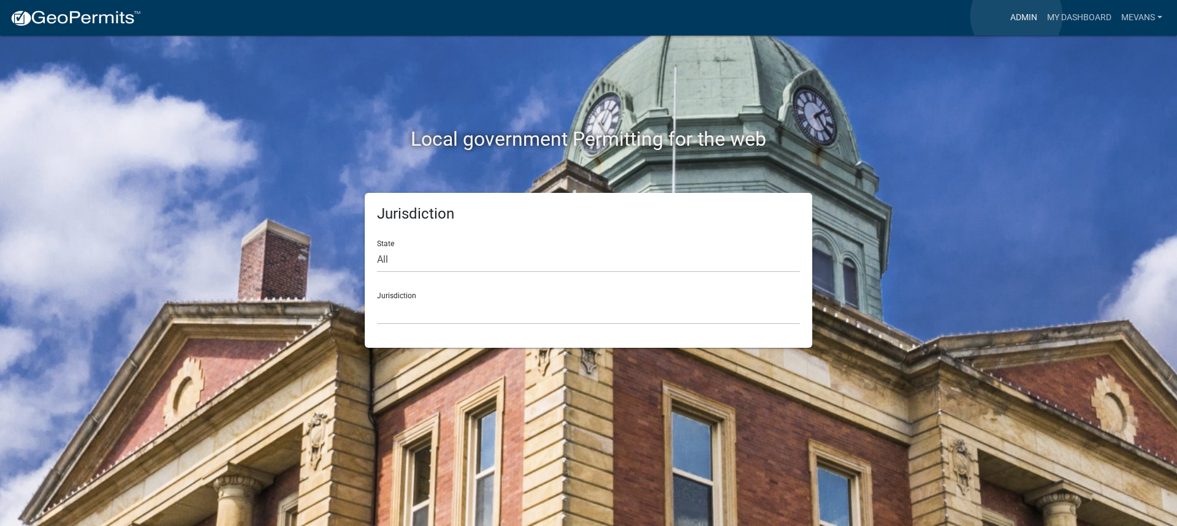
click at [1016, 16] on link "Admin" at bounding box center [1023, 17] width 37 height 23
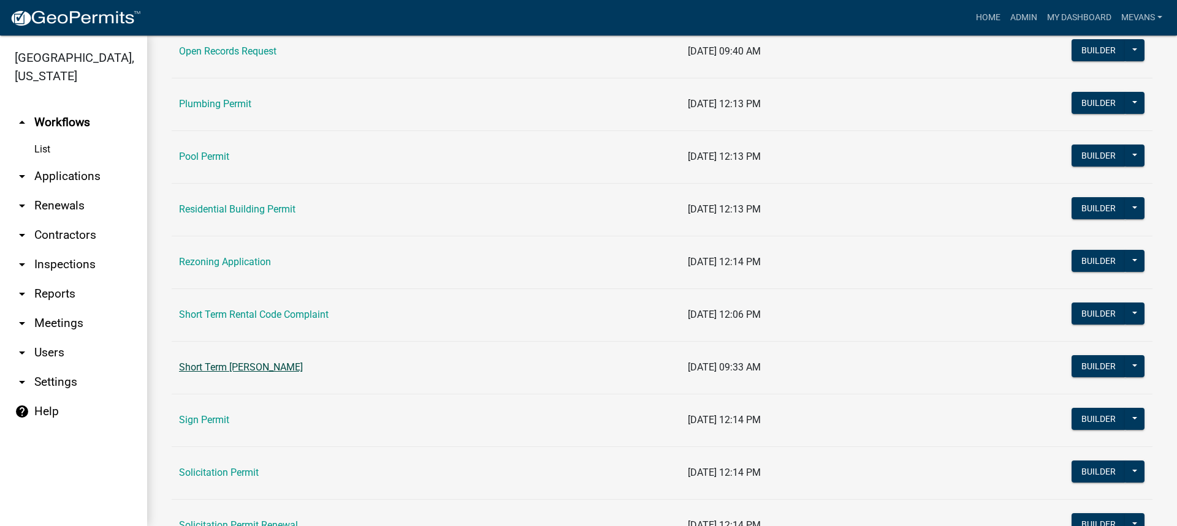
scroll to position [1348, 0]
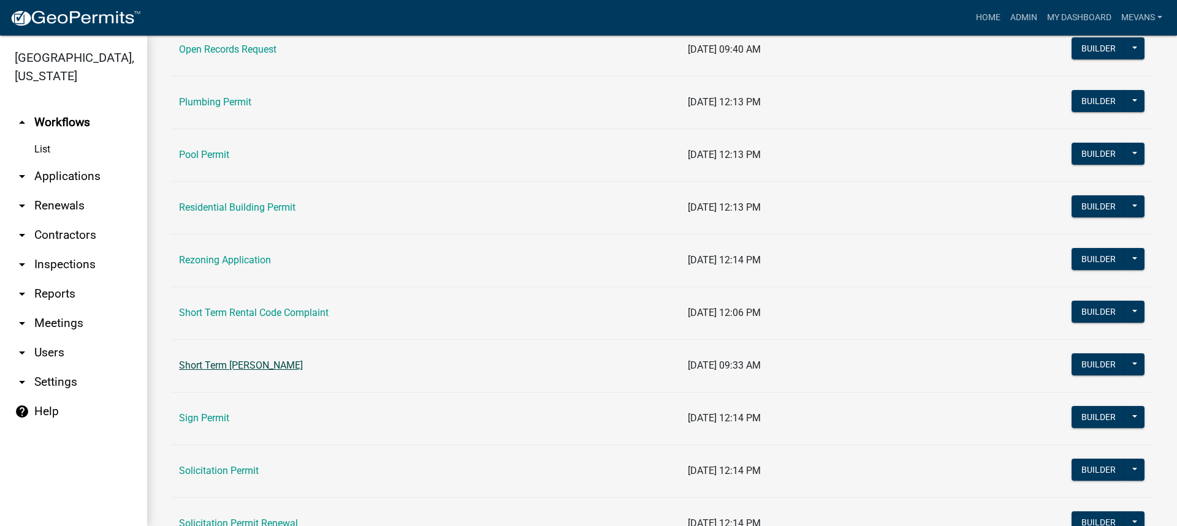
click at [262, 367] on link "Short Term [PERSON_NAME]" at bounding box center [241, 366] width 124 height 12
